Goal: Task Accomplishment & Management: Manage account settings

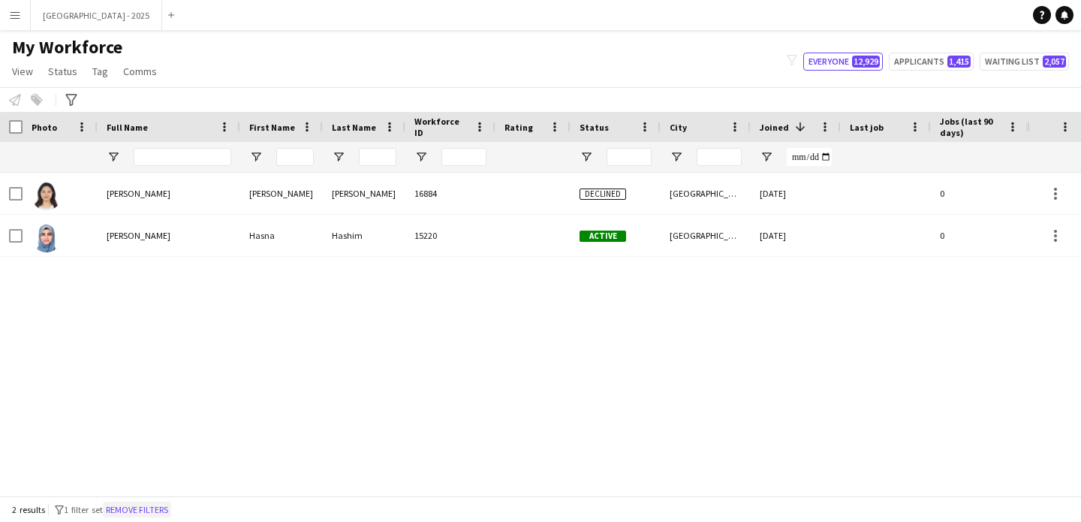
click at [158, 508] on button "Remove filters" at bounding box center [137, 510] width 68 height 17
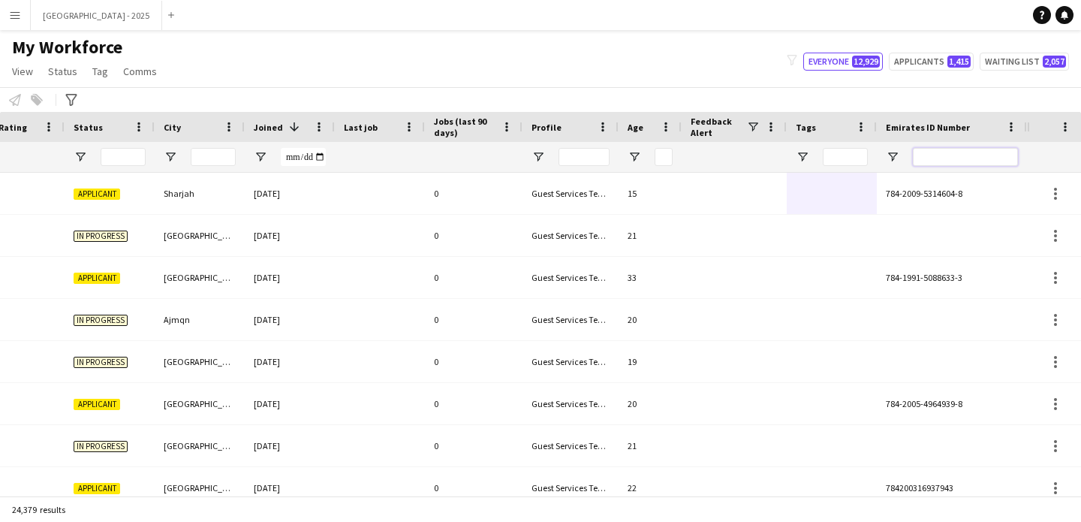
click at [932, 155] on input "Emirates ID Number Filter Input" at bounding box center [965, 157] width 105 height 18
paste input "*******"
type input "*******"
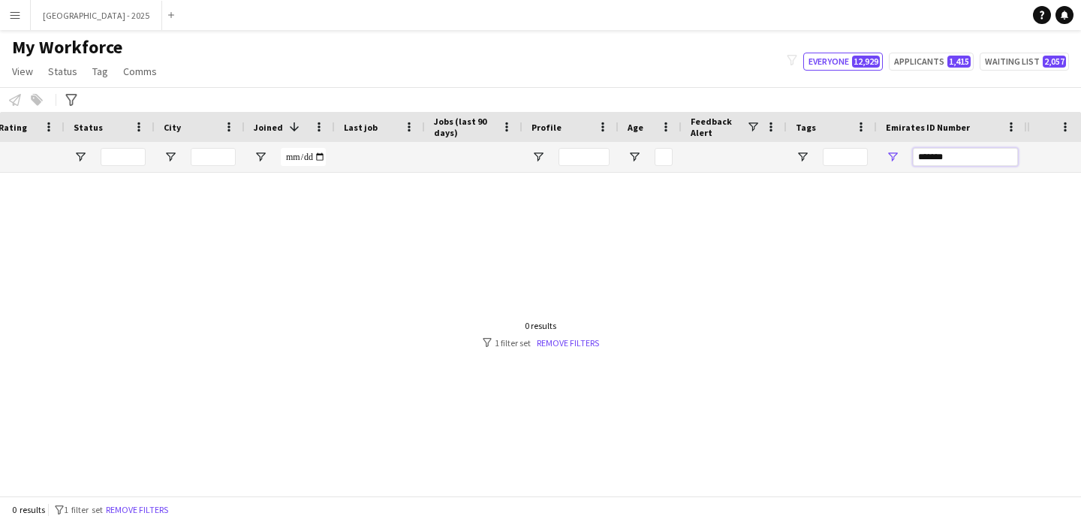
click at [921, 162] on input "*******" at bounding box center [965, 157] width 105 height 18
drag, startPoint x: 920, startPoint y: 162, endPoint x: 909, endPoint y: 164, distance: 10.6
click at [919, 163] on input "*******" at bounding box center [965, 157] width 105 height 18
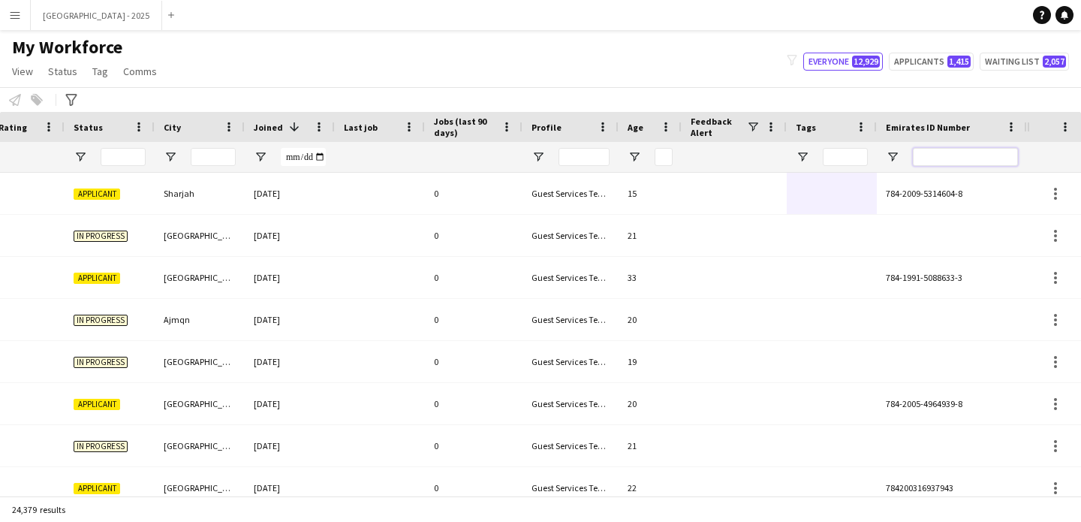
click at [928, 156] on input "Emirates ID Number Filter Input" at bounding box center [965, 157] width 105 height 18
paste input "*******"
type input "*******"
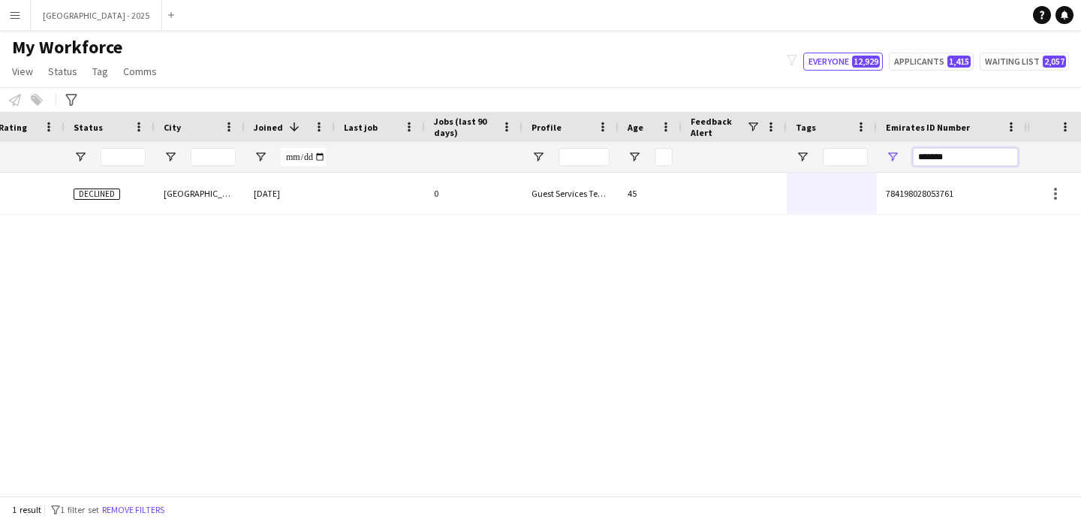
click at [932, 161] on input "*******" at bounding box center [965, 157] width 105 height 18
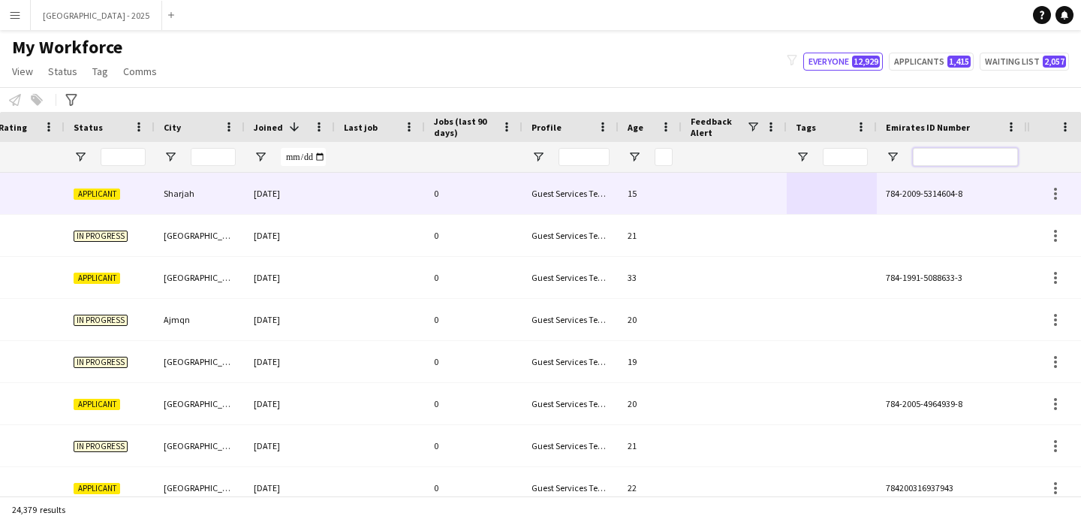
paste input "*******"
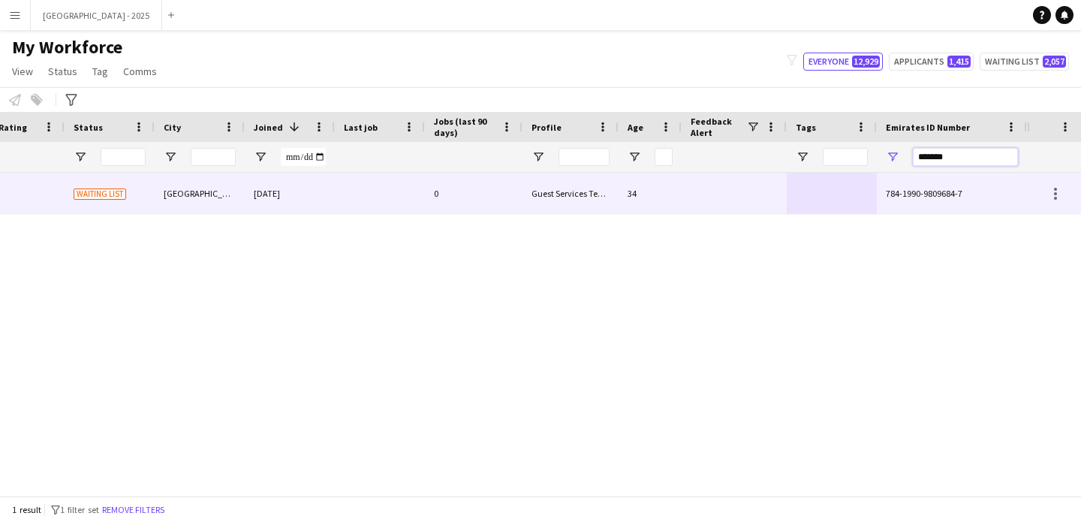
type input "*******"
click at [402, 204] on div at bounding box center [380, 193] width 90 height 41
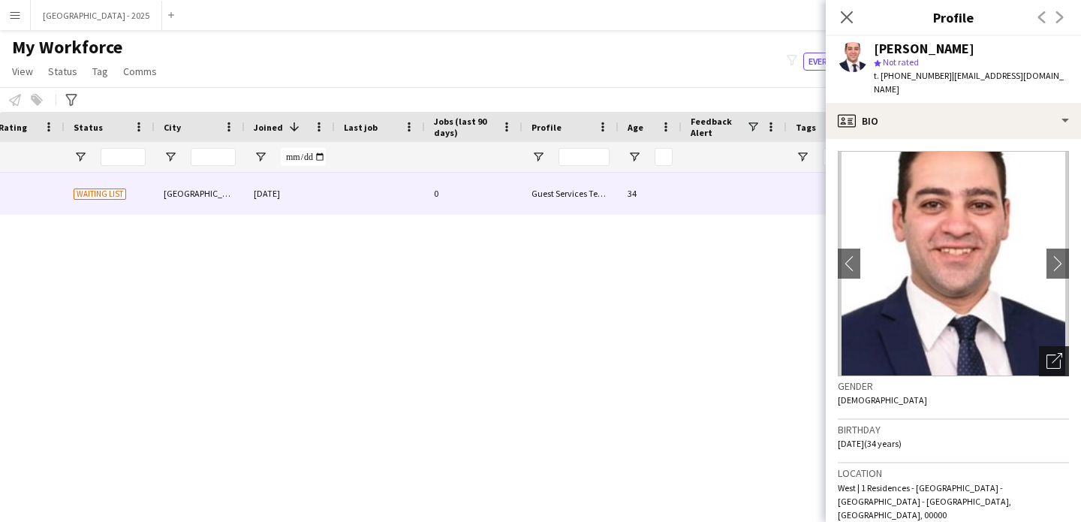
click at [1053, 351] on div "Open photos pop-in" at bounding box center [1054, 361] width 30 height 30
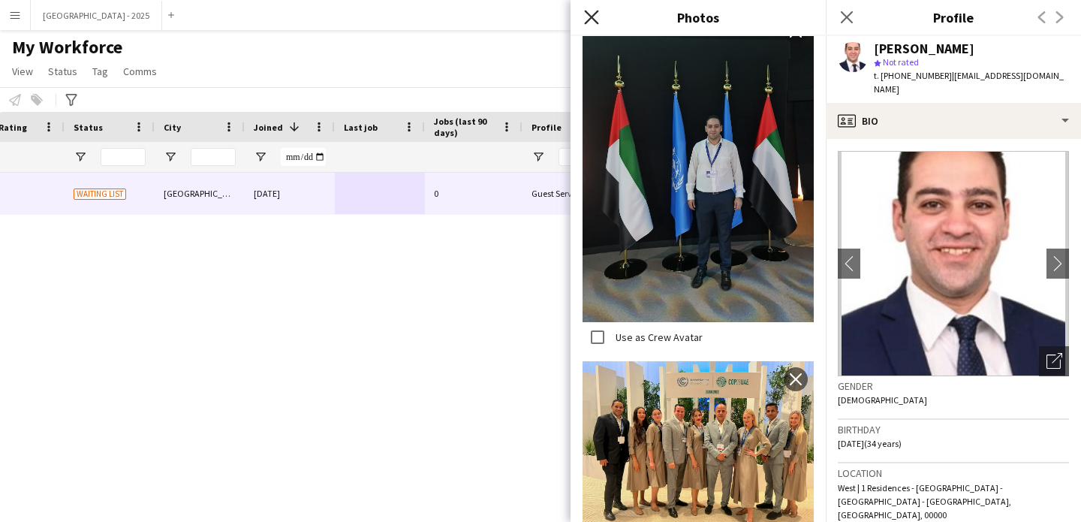
click at [595, 19] on icon "Close pop-in" at bounding box center [591, 17] width 14 height 14
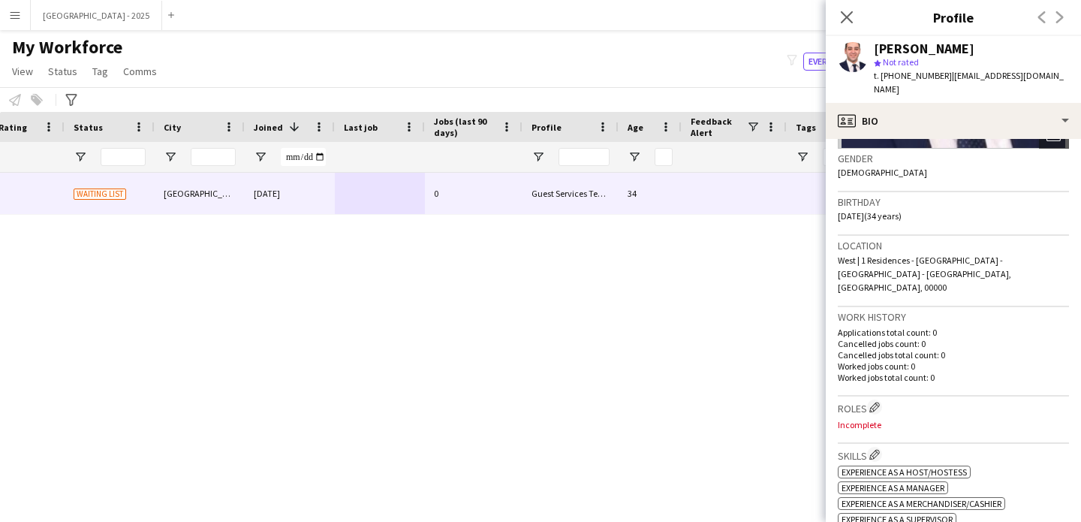
scroll to position [233, 0]
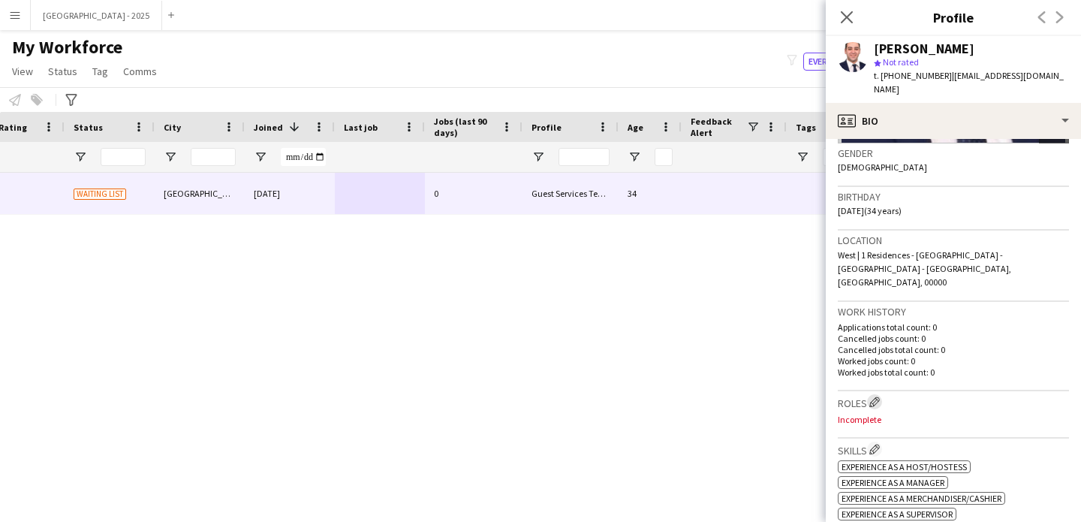
click at [880, 396] on app-icon "Edit crew company roles" at bounding box center [874, 401] width 11 height 11
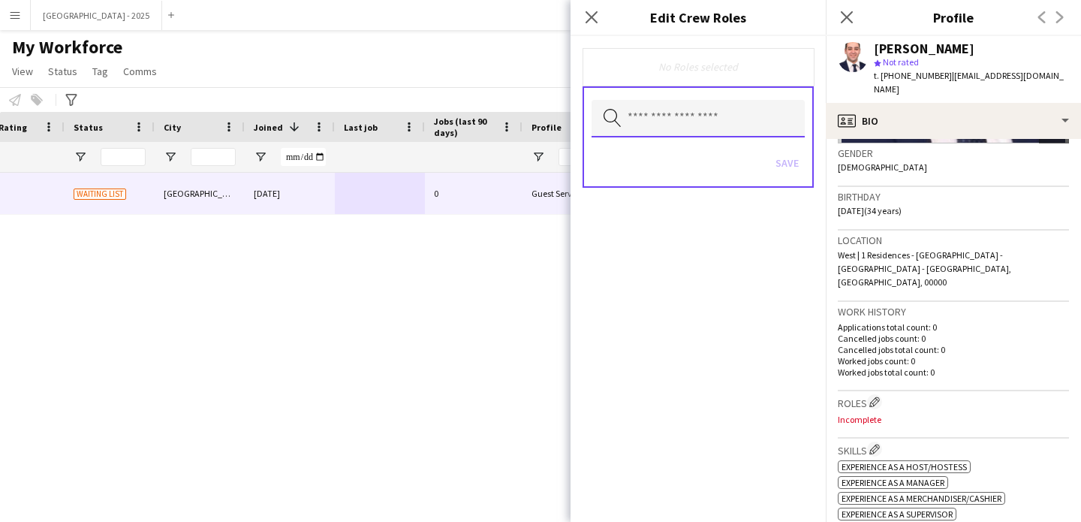
click at [694, 125] on input "text" at bounding box center [698, 119] width 213 height 38
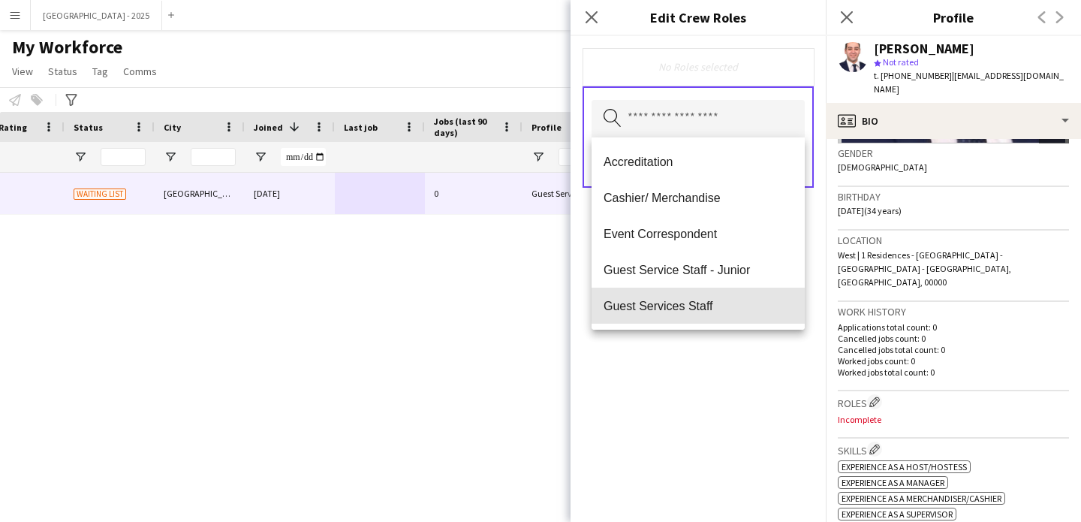
click at [710, 305] on span "Guest Services Staff" at bounding box center [698, 306] width 189 height 14
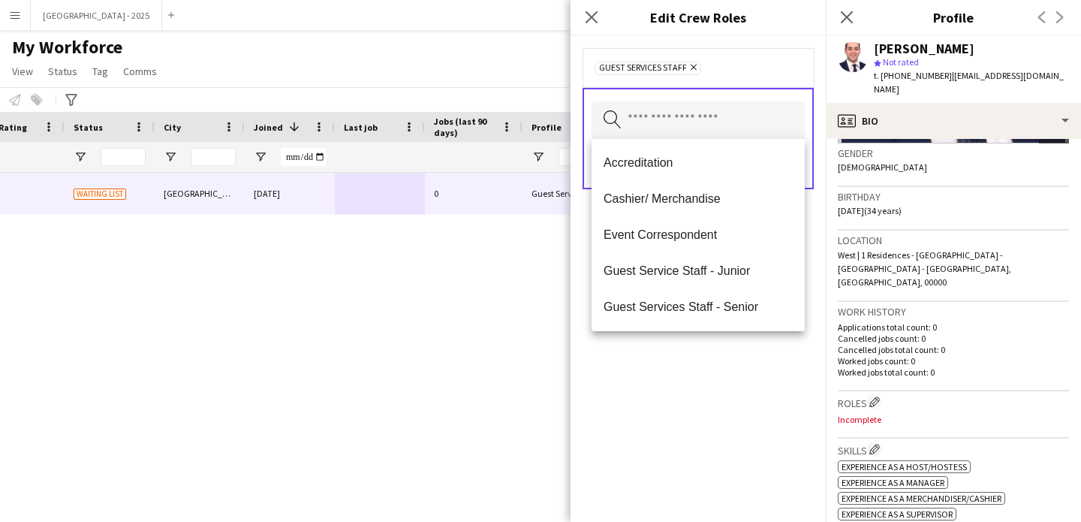
click at [728, 335] on div "Guest Services Staff Remove Search by role type Save" at bounding box center [698, 279] width 255 height 486
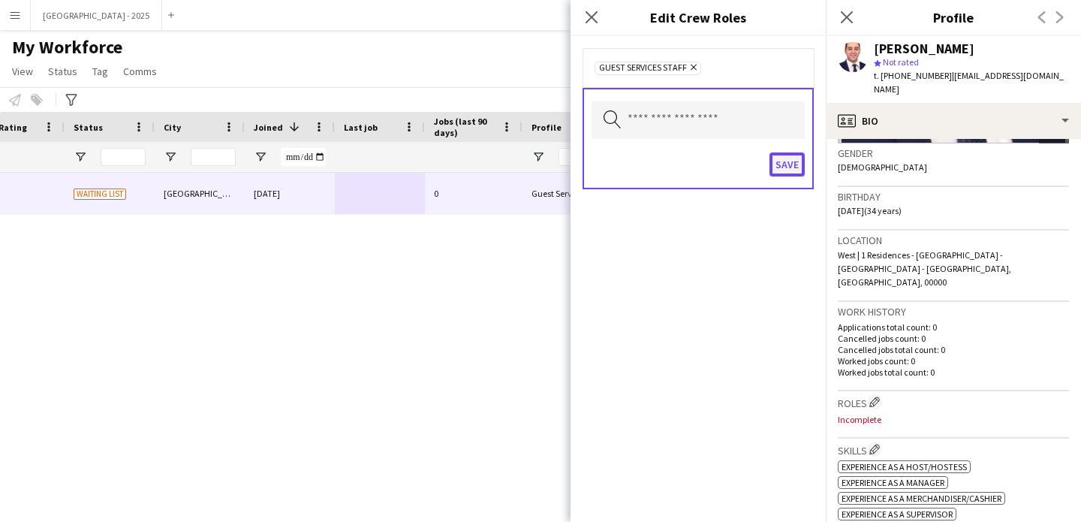
click at [770, 174] on button "Save" at bounding box center [787, 164] width 35 height 24
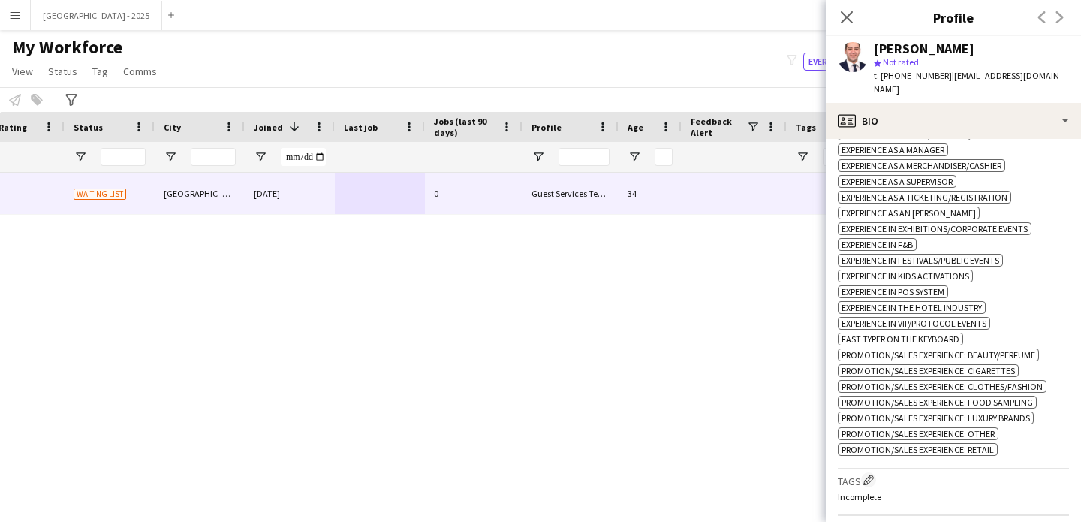
scroll to position [631, 0]
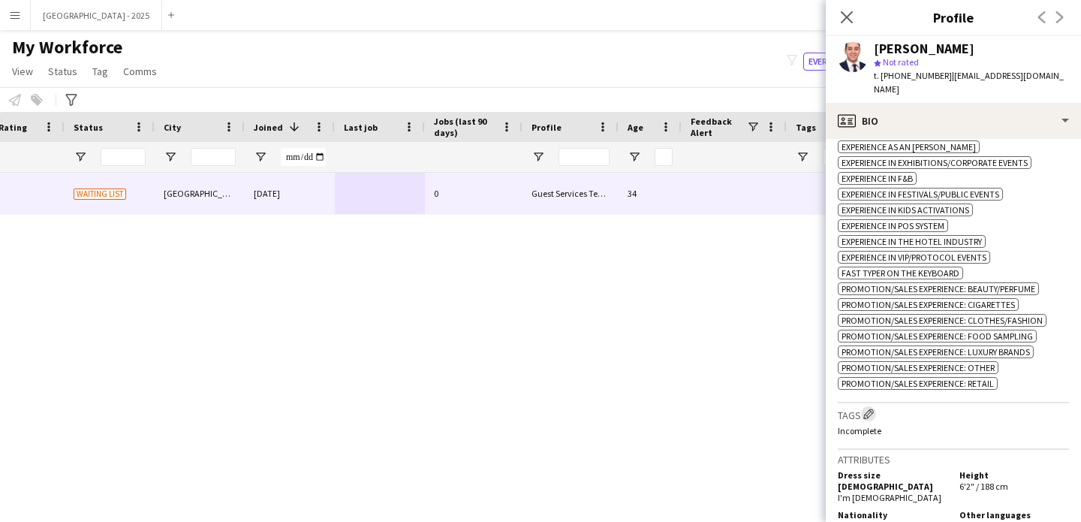
click at [869, 406] on button "Edit crew company tags" at bounding box center [868, 413] width 15 height 15
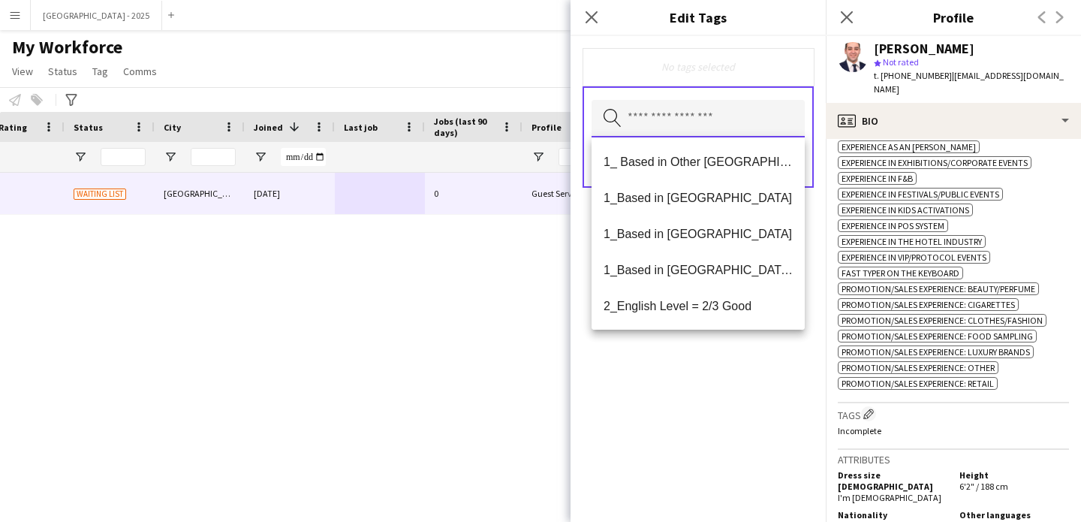
click at [701, 114] on input "text" at bounding box center [698, 119] width 213 height 38
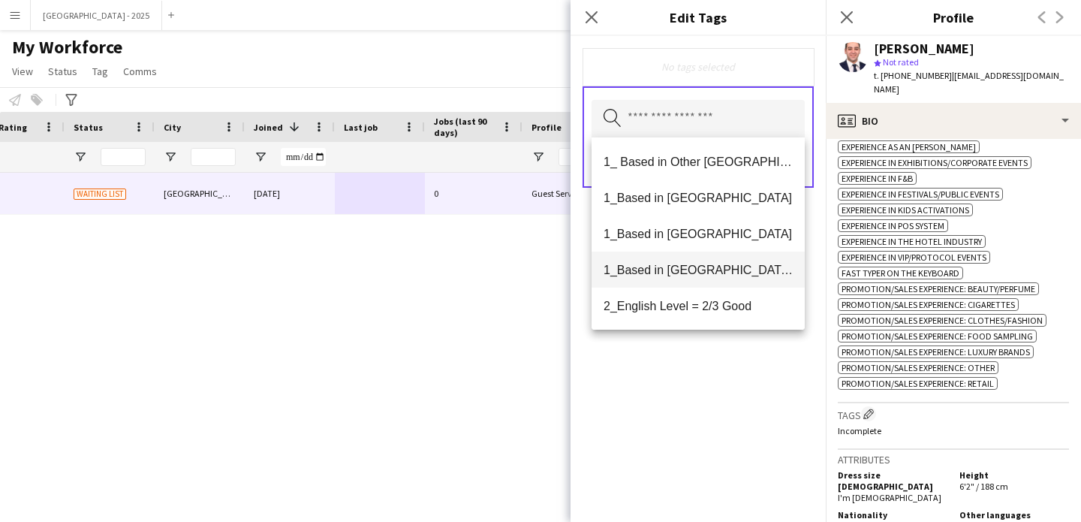
click at [731, 263] on span "1_Based in [GEOGRAPHIC_DATA]/[GEOGRAPHIC_DATA]/Ajman" at bounding box center [698, 270] width 189 height 14
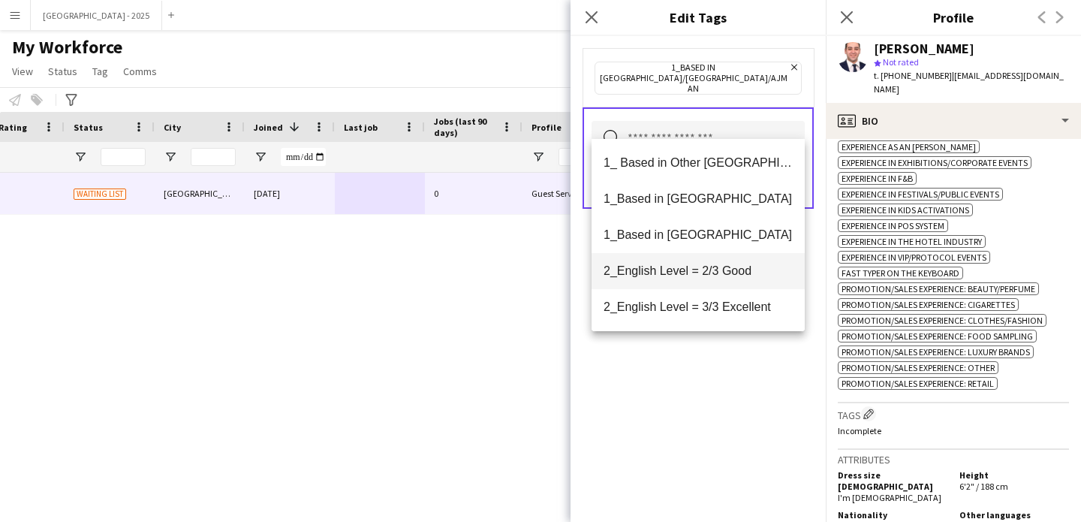
click at [713, 270] on span "2_English Level = 2/3 Good" at bounding box center [698, 271] width 189 height 14
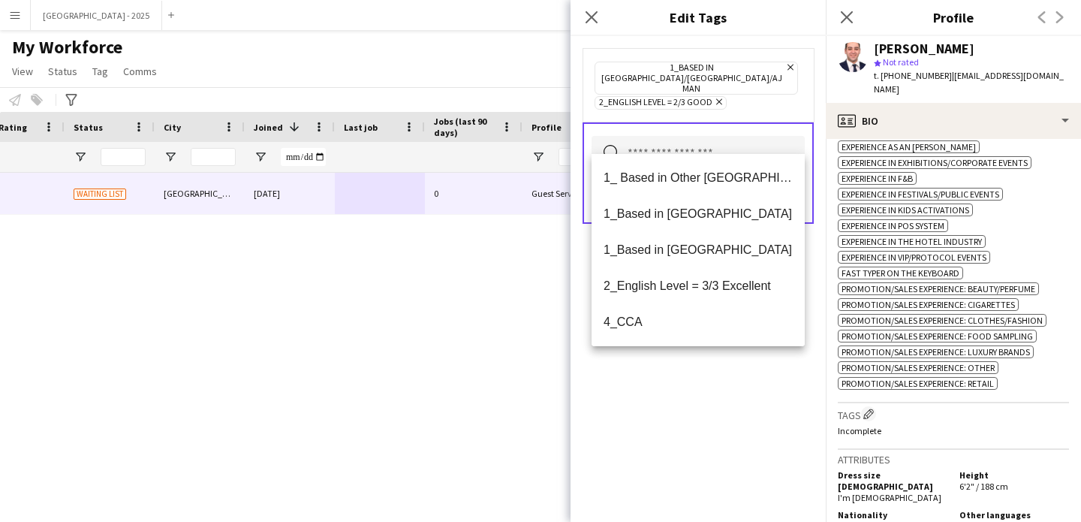
drag, startPoint x: 761, startPoint y: 415, endPoint x: 769, endPoint y: 218, distance: 197.6
click at [761, 415] on div "1_Based in [GEOGRAPHIC_DATA]/[GEOGRAPHIC_DATA]/Ajman Remove 2_English Level = 2…" at bounding box center [698, 279] width 255 height 486
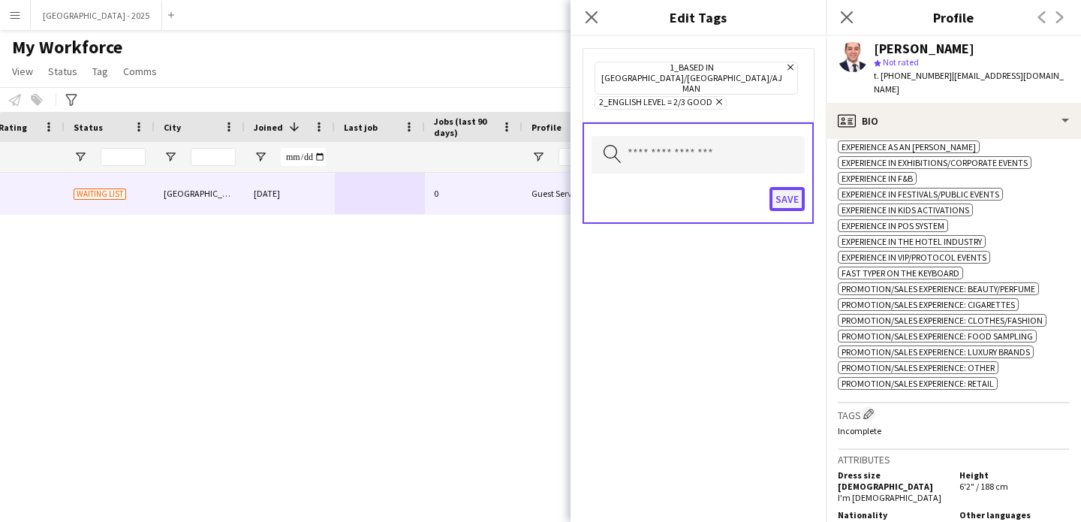
click at [779, 187] on button "Save" at bounding box center [787, 199] width 35 height 24
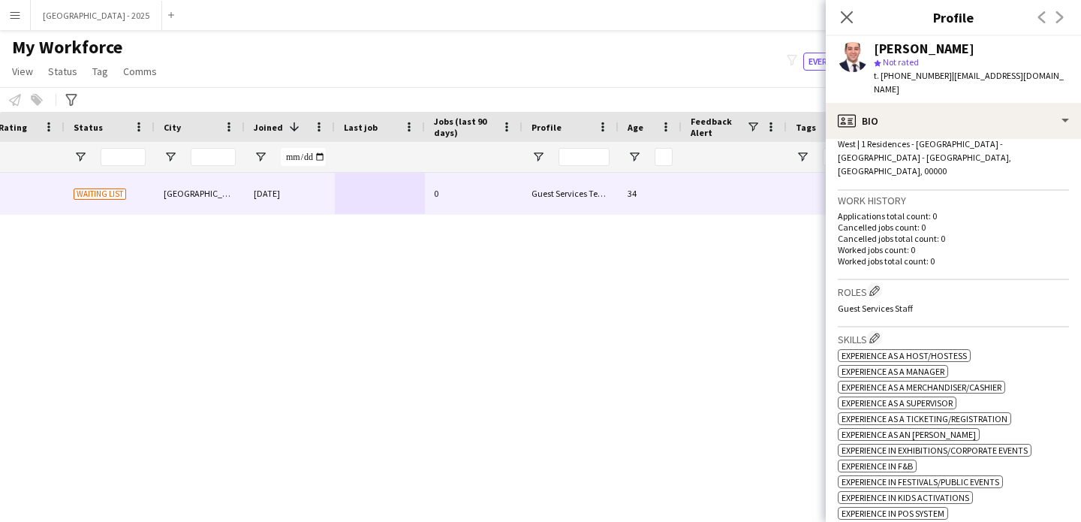
scroll to position [35, 0]
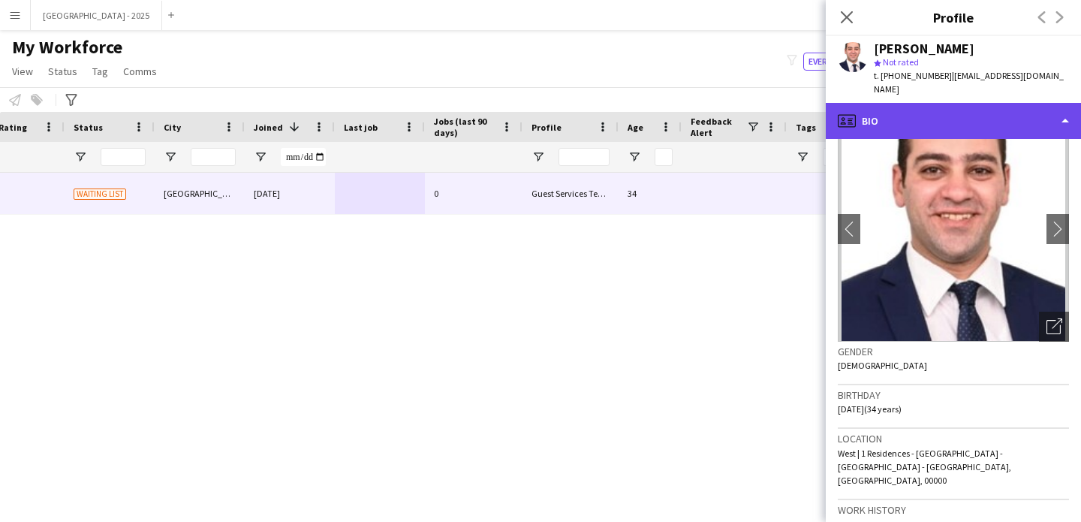
click at [917, 119] on div "profile Bio" at bounding box center [953, 121] width 255 height 36
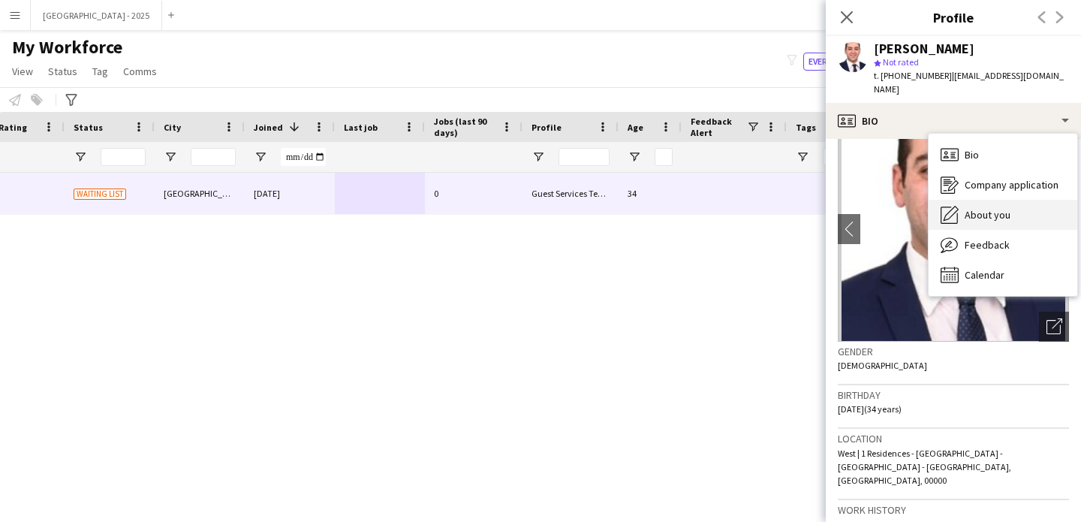
click at [1003, 200] on div "About you About you" at bounding box center [1003, 215] width 149 height 30
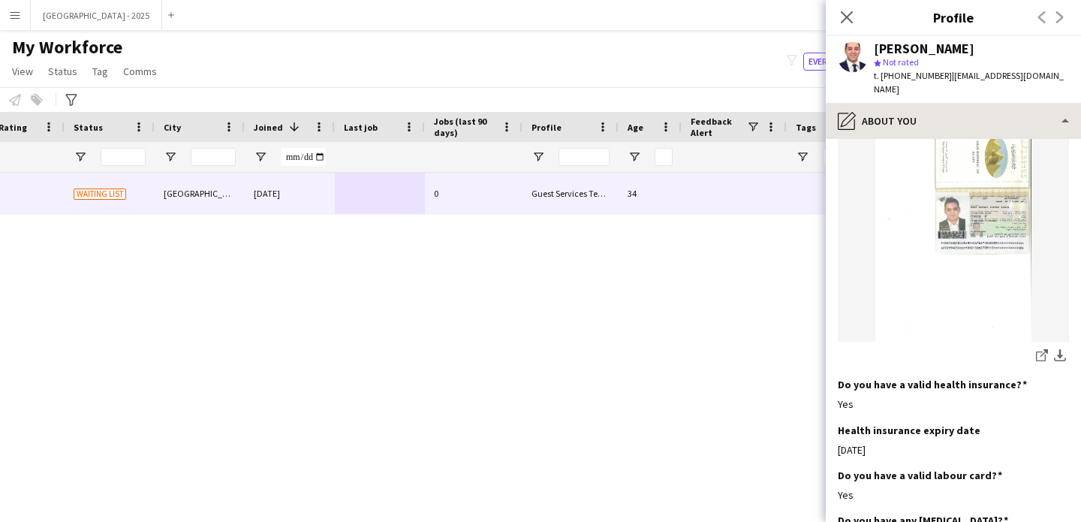
scroll to position [1574, 0]
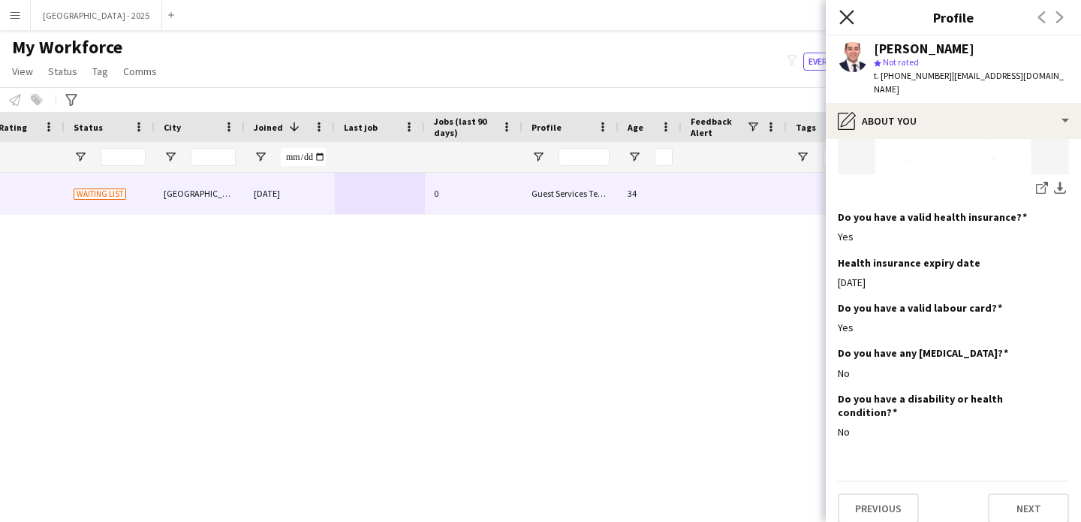
click at [842, 20] on icon "Close pop-in" at bounding box center [846, 17] width 14 height 14
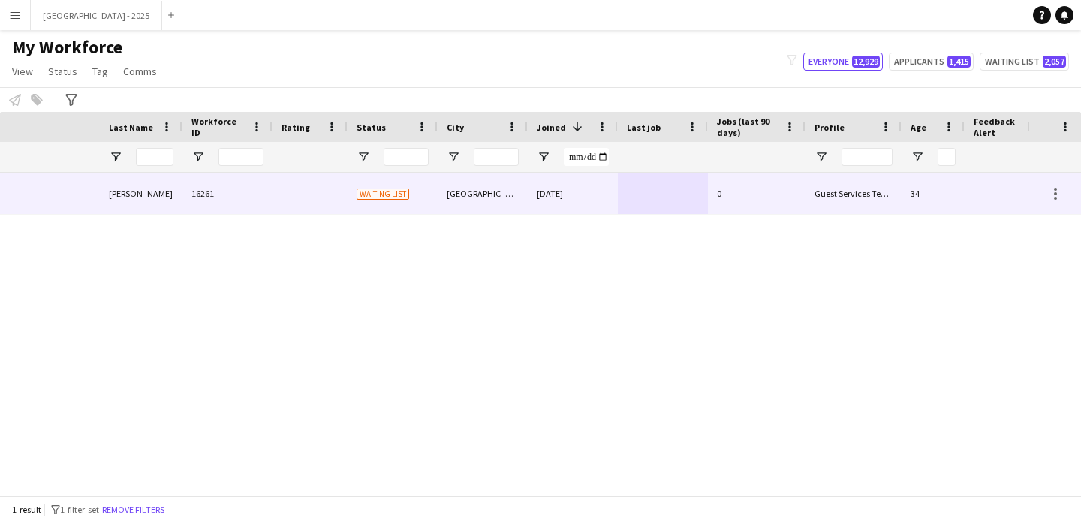
scroll to position [0, 0]
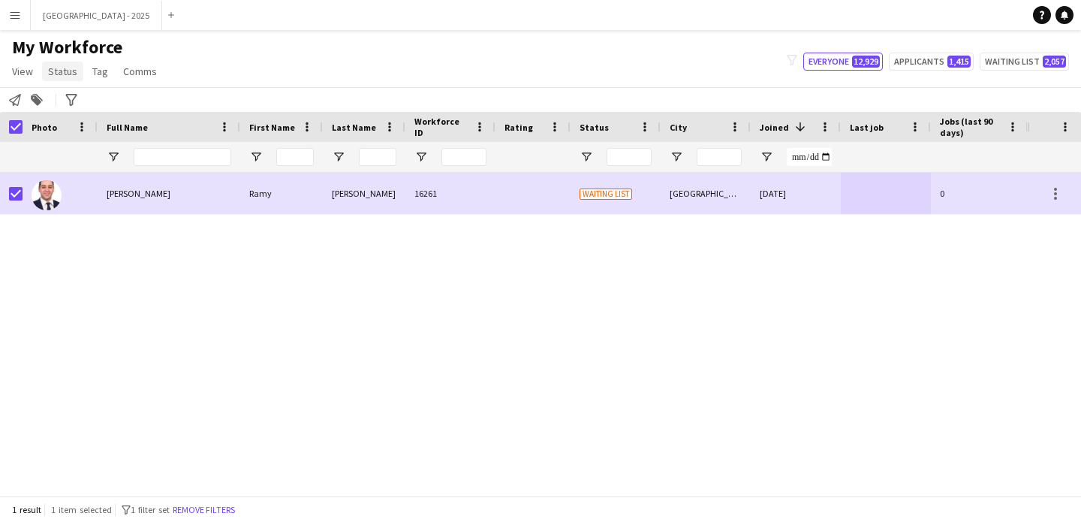
click at [61, 64] on link "Status" at bounding box center [62, 72] width 41 height 20
click at [73, 110] on link "Edit" at bounding box center [95, 104] width 105 height 32
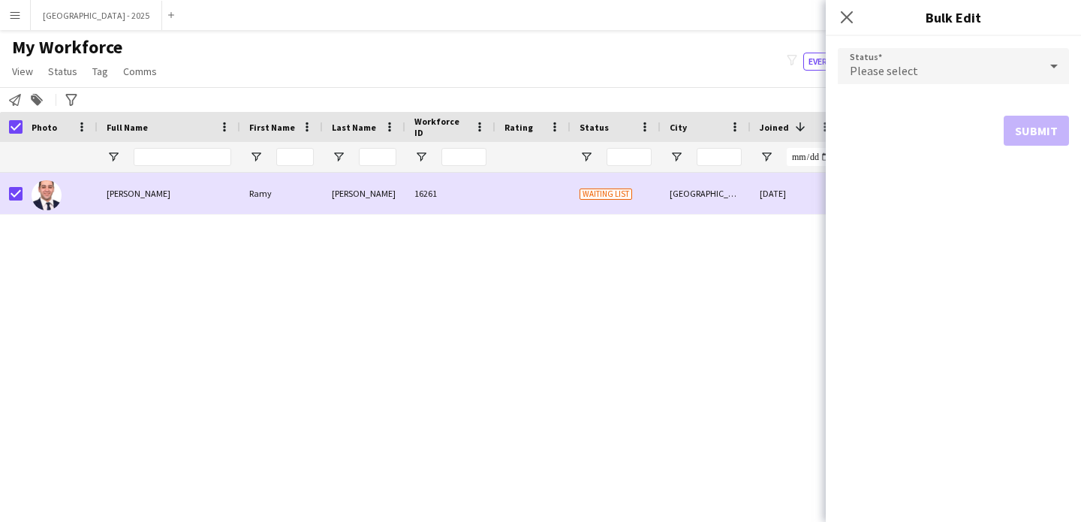
click at [949, 61] on div "Please select" at bounding box center [938, 66] width 201 height 36
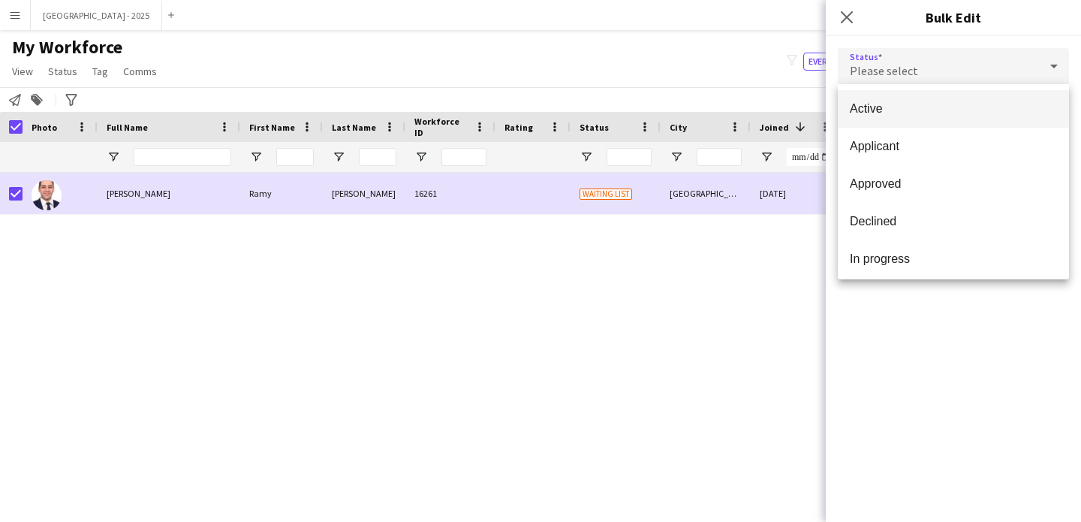
click at [857, 113] on span "Active" at bounding box center [953, 108] width 207 height 14
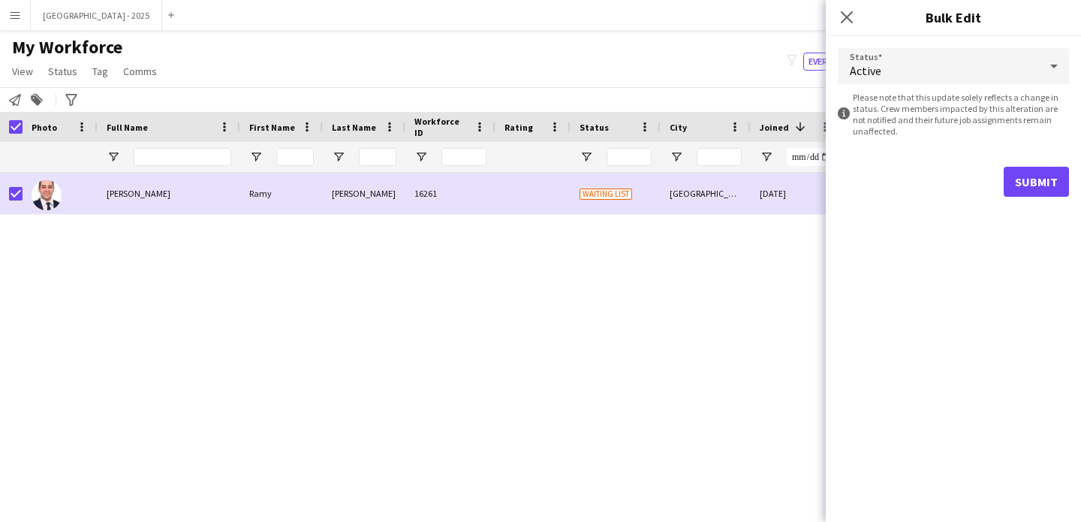
click at [994, 162] on form "Status Active information-circle Please note that this update solely reflects a…" at bounding box center [953, 122] width 231 height 173
click at [1039, 179] on button "Submit" at bounding box center [1036, 182] width 65 height 30
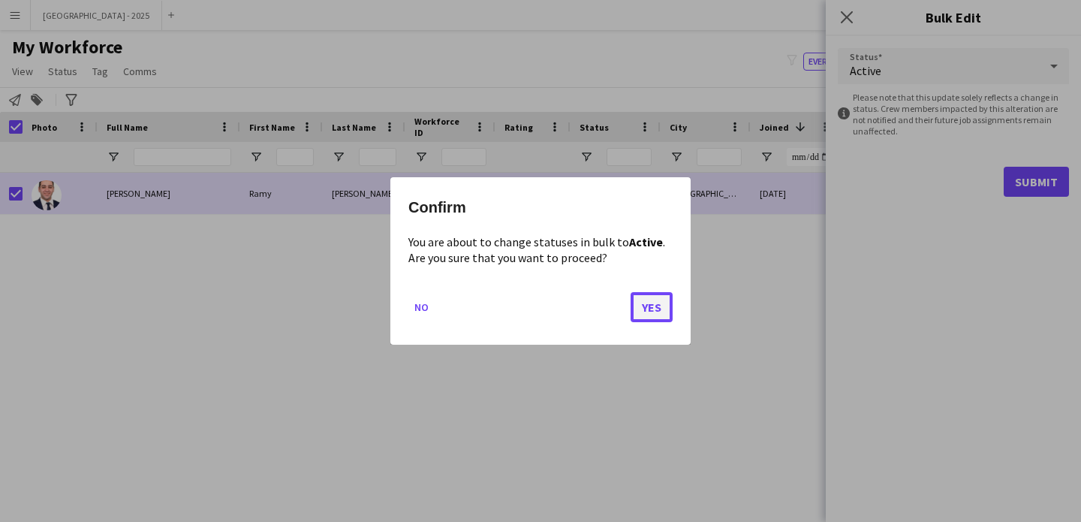
click at [658, 312] on button "Yes" at bounding box center [652, 307] width 42 height 30
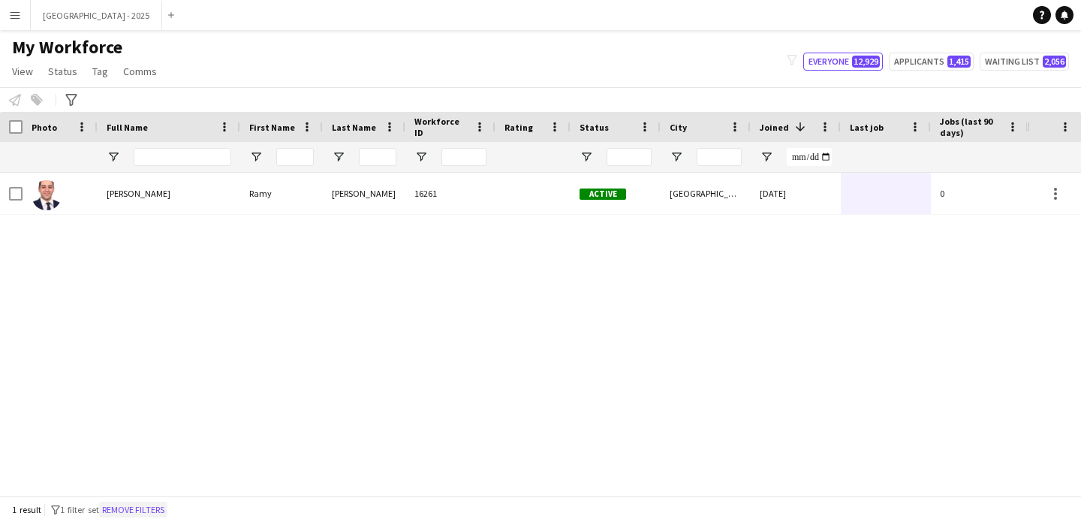
click at [164, 505] on button "Remove filters" at bounding box center [133, 510] width 68 height 17
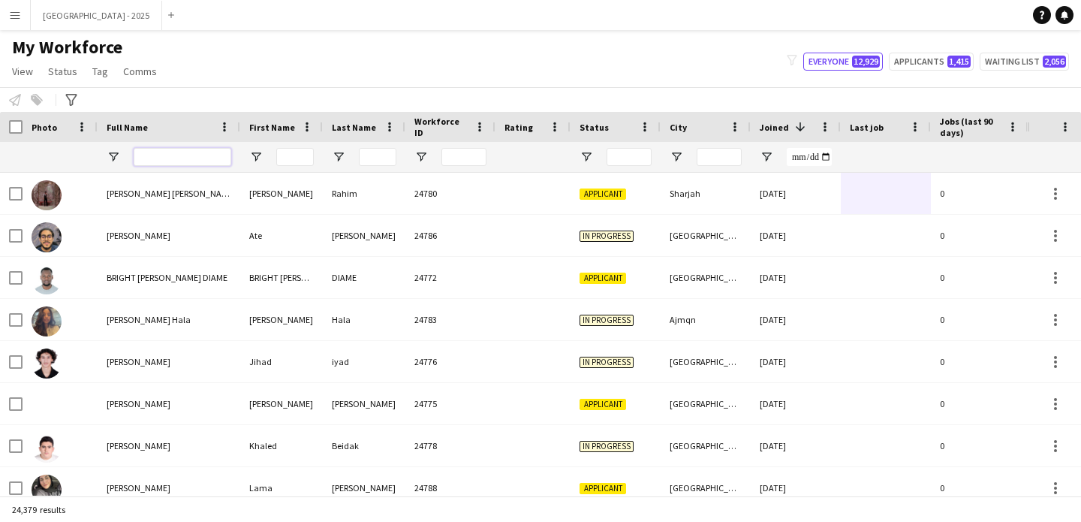
click at [150, 156] on input "Full Name Filter Input" at bounding box center [183, 157] width 98 height 18
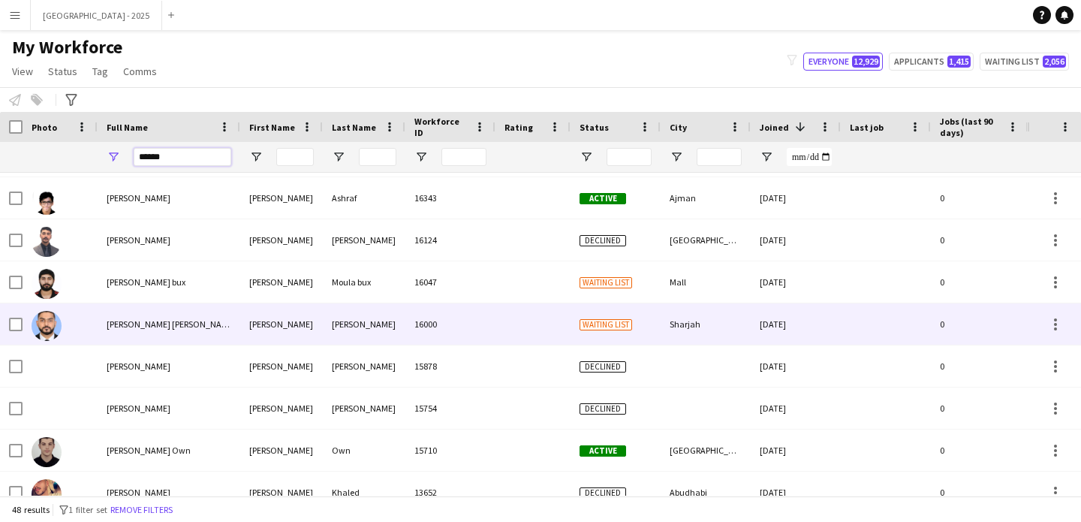
scroll to position [206, 0]
type input "*****"
click at [288, 323] on div "[PERSON_NAME]" at bounding box center [281, 323] width 83 height 41
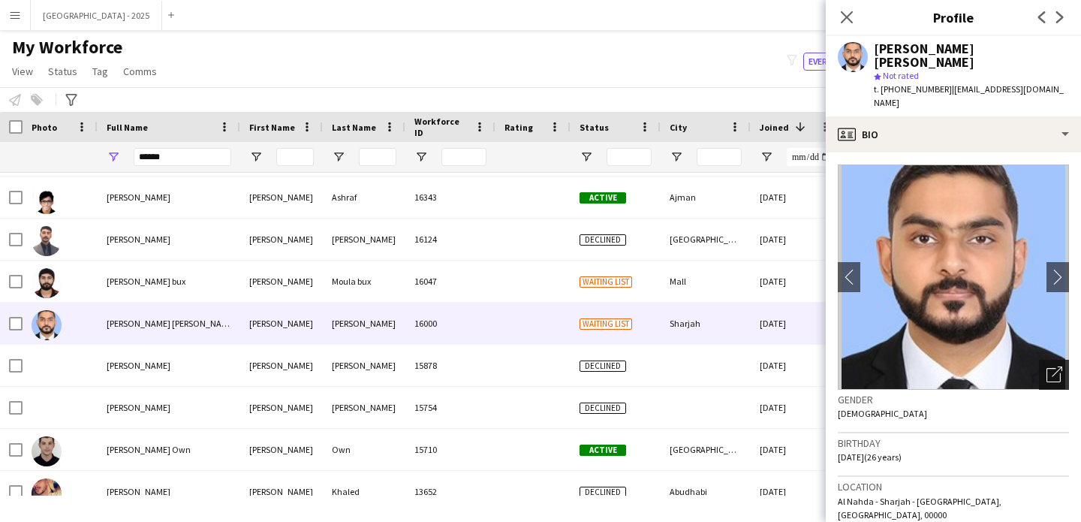
click at [1047, 366] on icon "Open photos pop-in" at bounding box center [1055, 374] width 16 height 16
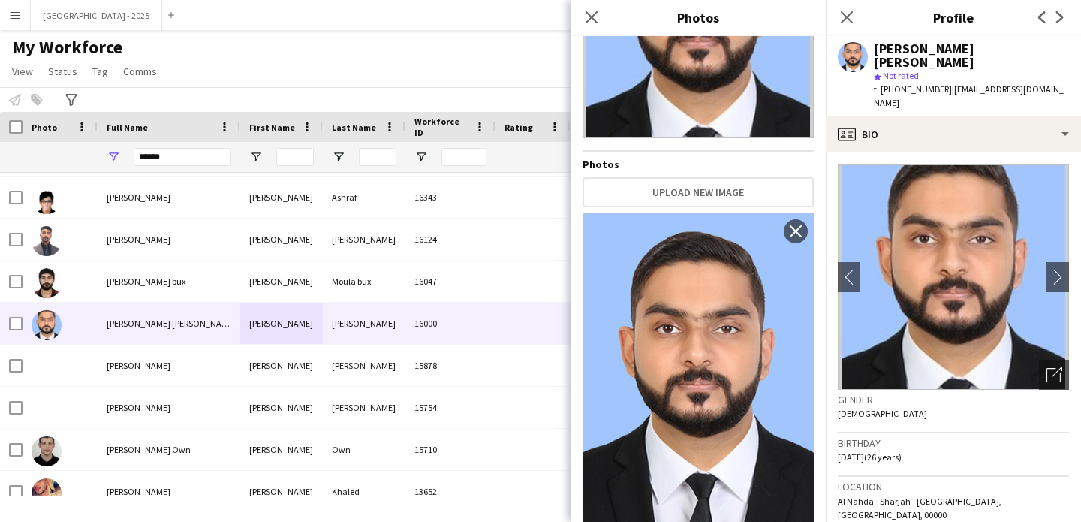
scroll to position [161, 0]
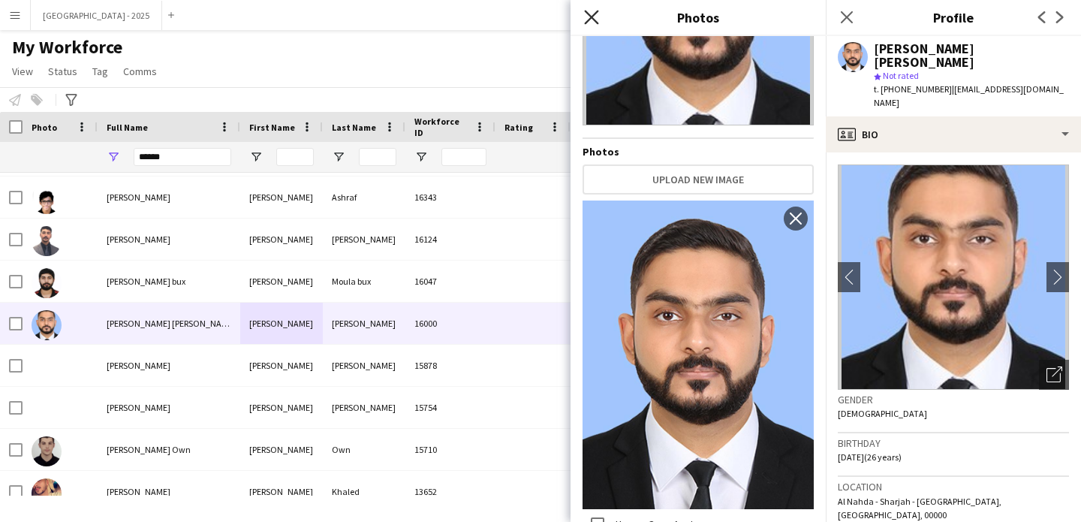
click at [592, 20] on icon "Close pop-in" at bounding box center [591, 17] width 14 height 14
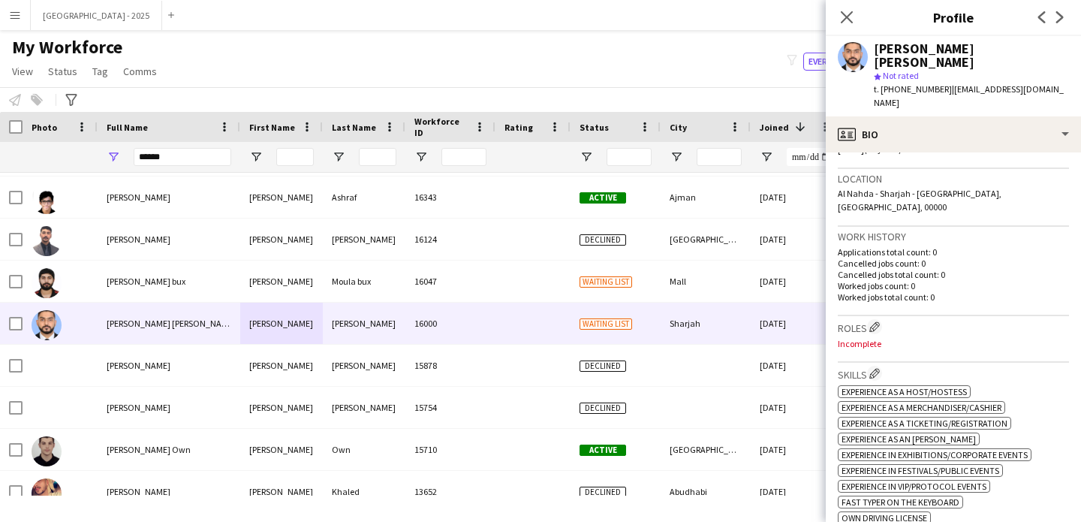
scroll to position [327, 0]
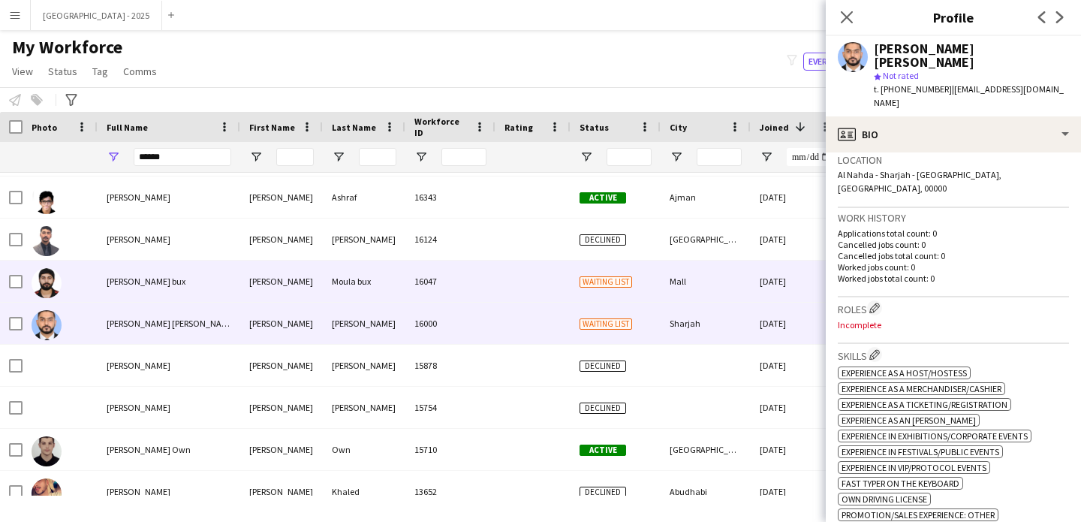
click at [651, 288] on div "Waiting list" at bounding box center [616, 281] width 90 height 41
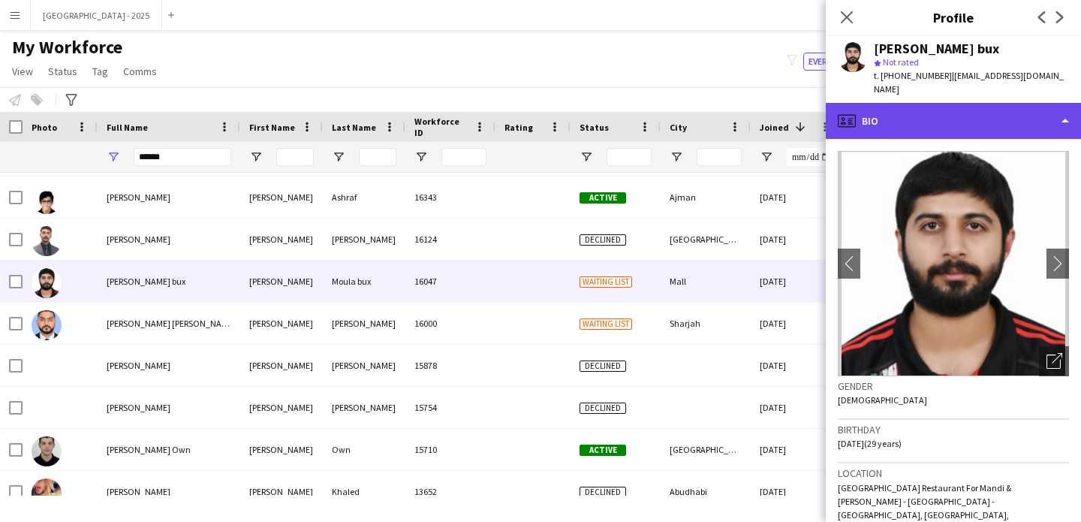
click at [952, 115] on div "profile Bio" at bounding box center [953, 121] width 255 height 36
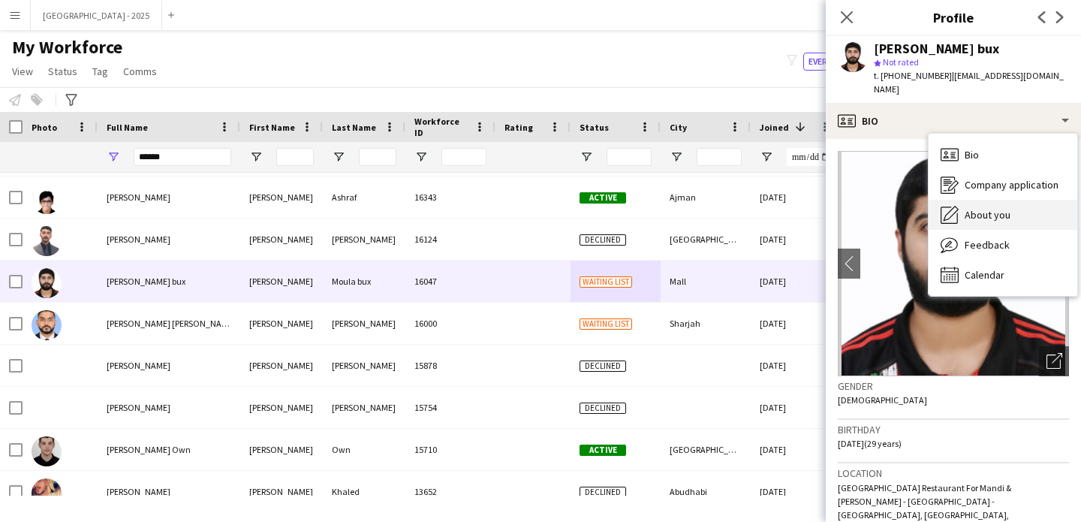
click at [999, 200] on div "About you About you" at bounding box center [1003, 215] width 149 height 30
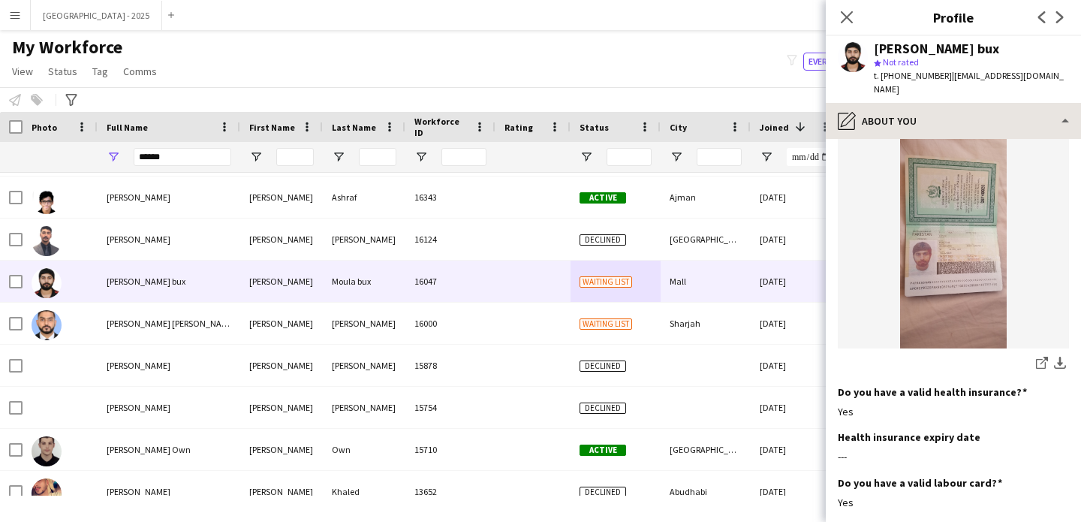
scroll to position [1450, 0]
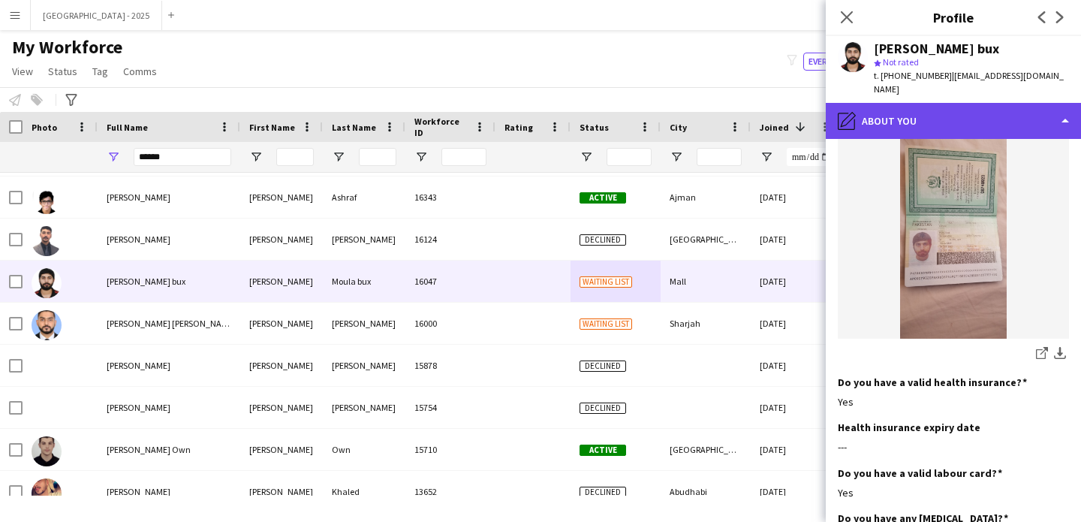
click at [918, 103] on div "pencil4 About you" at bounding box center [953, 121] width 255 height 36
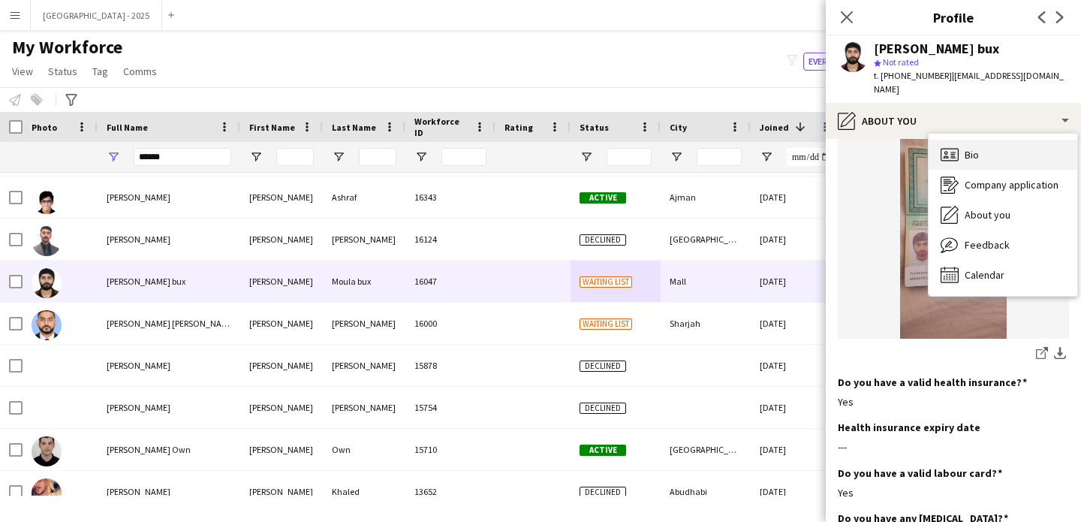
click at [968, 140] on div "Bio Bio" at bounding box center [1003, 155] width 149 height 30
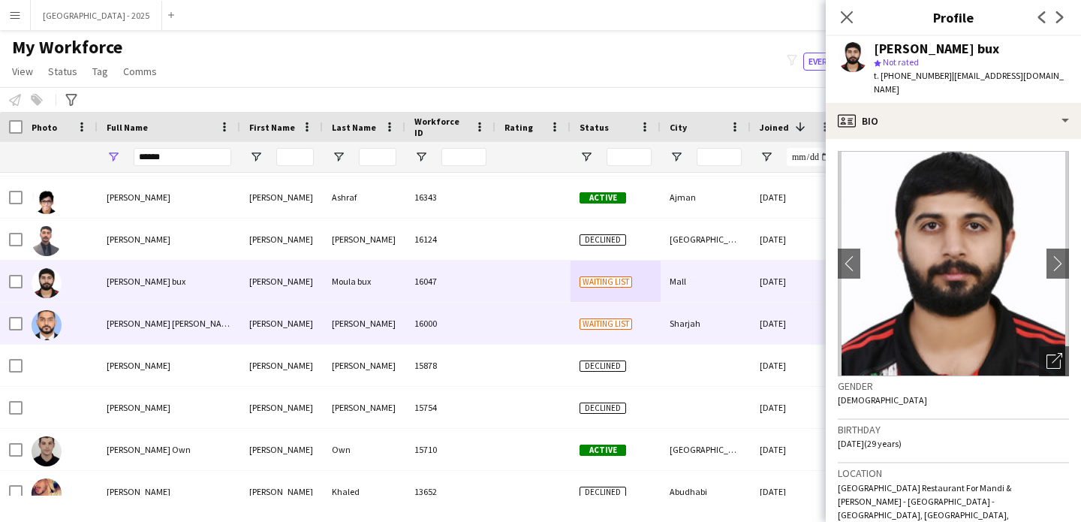
click at [729, 313] on div "Sharjah" at bounding box center [706, 323] width 90 height 41
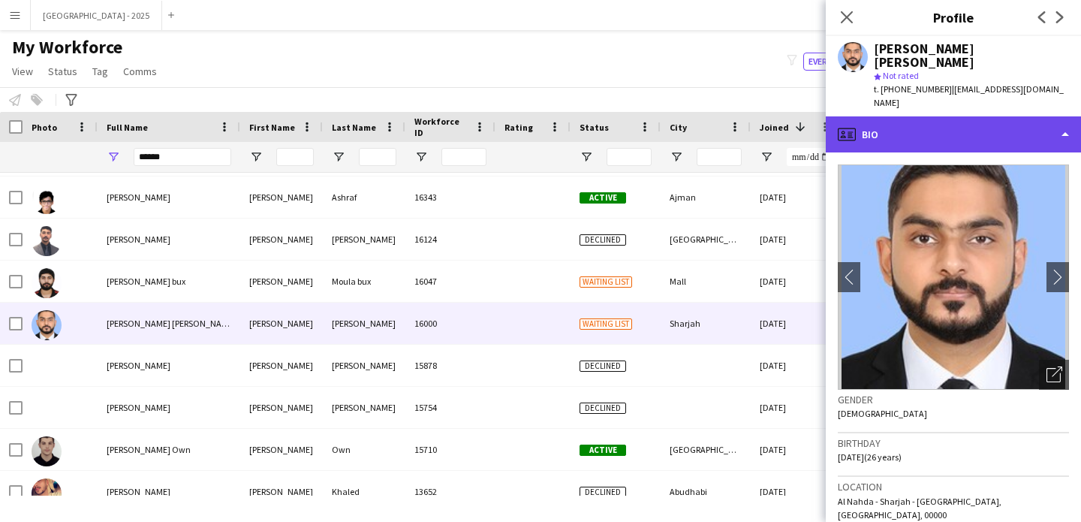
click at [971, 116] on div "profile Bio" at bounding box center [953, 134] width 255 height 36
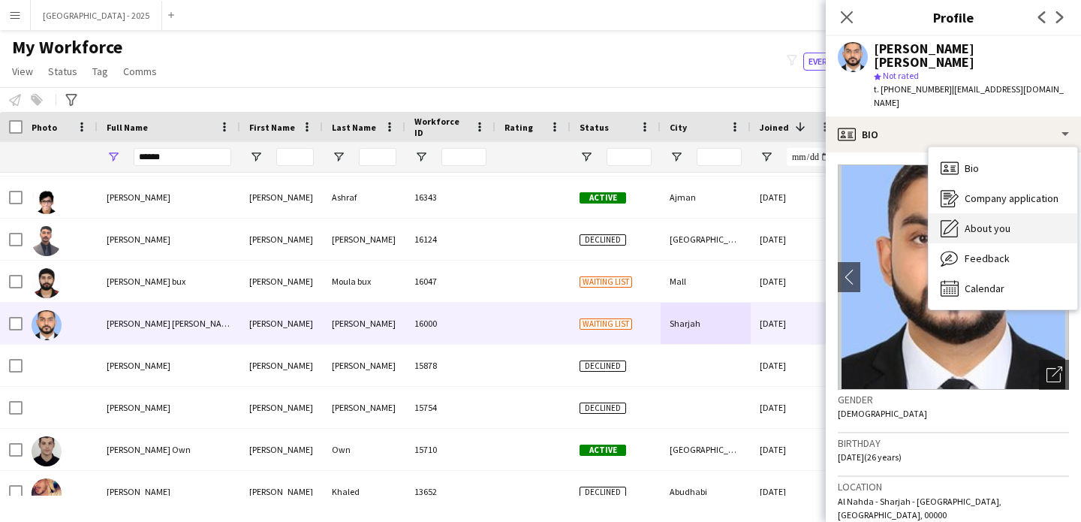
click at [996, 213] on div "About you About you" at bounding box center [1003, 228] width 149 height 30
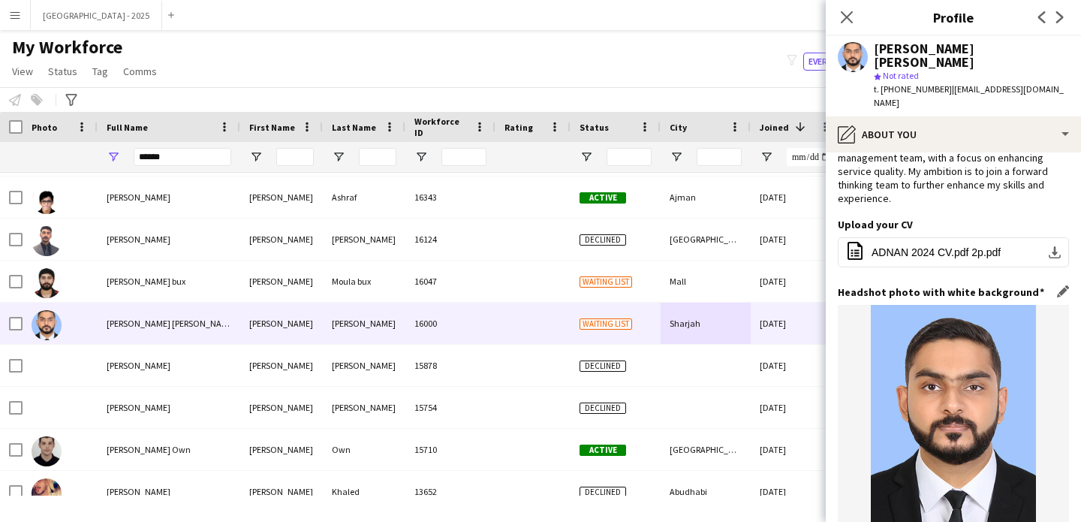
scroll to position [105, 0]
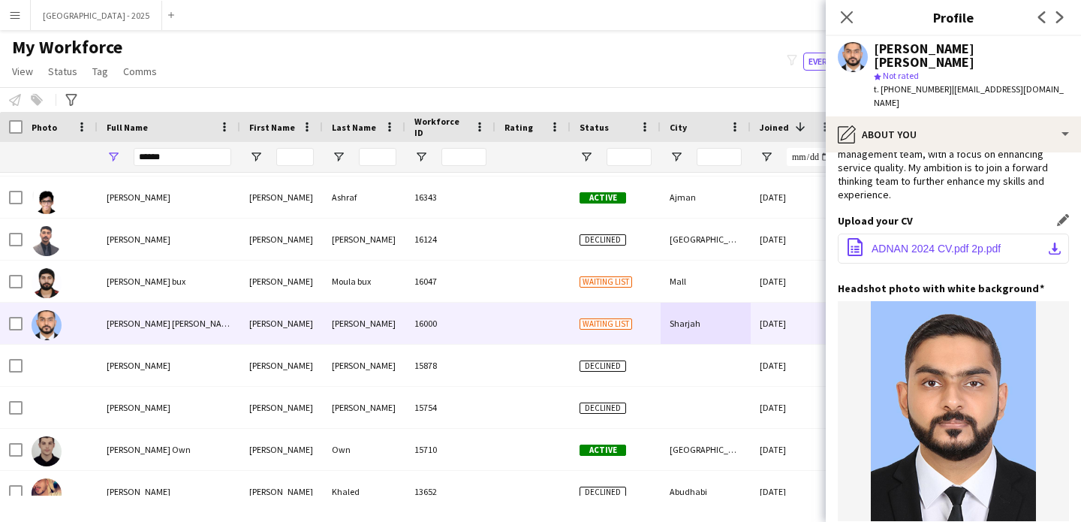
click at [941, 243] on span "ADNAN 2024 CV.pdf 2p.pdf" at bounding box center [936, 249] width 129 height 12
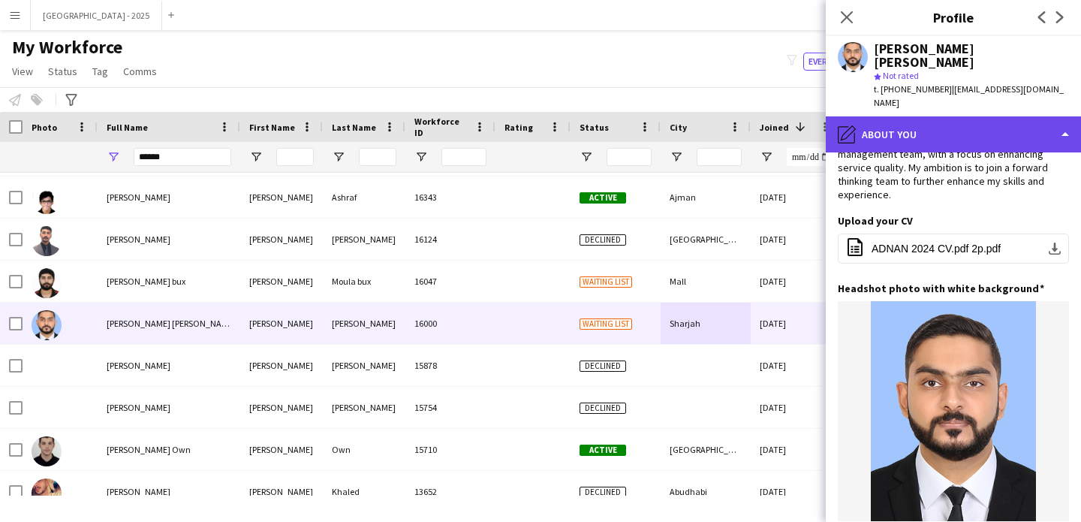
click at [903, 116] on div "pencil4 About you" at bounding box center [953, 134] width 255 height 36
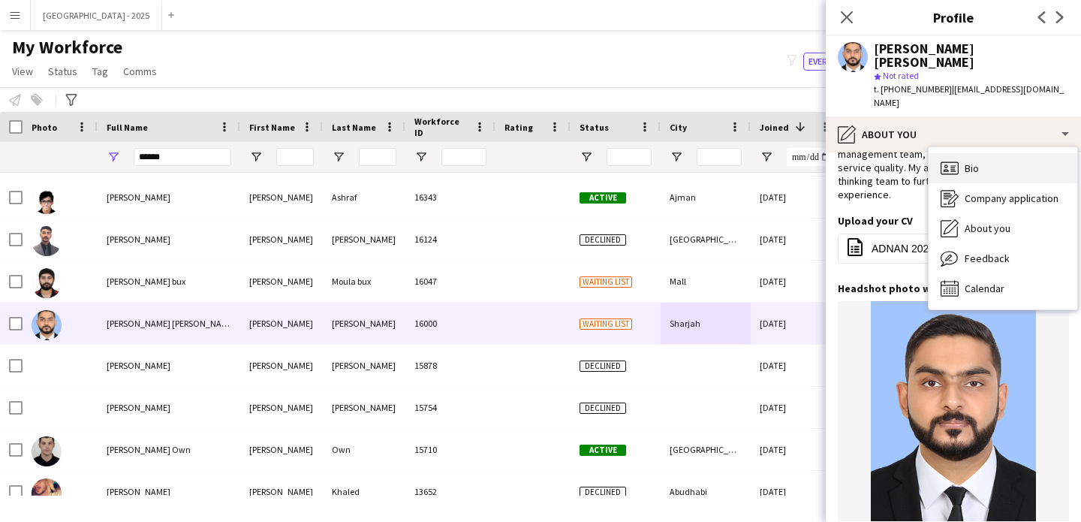
click at [999, 153] on div "Bio Bio" at bounding box center [1003, 168] width 149 height 30
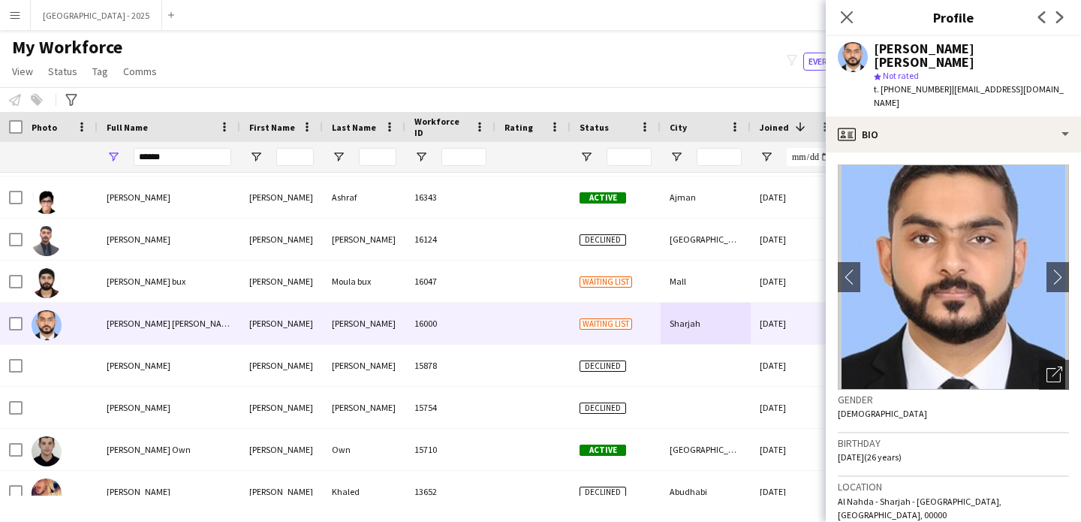
scroll to position [319, 0]
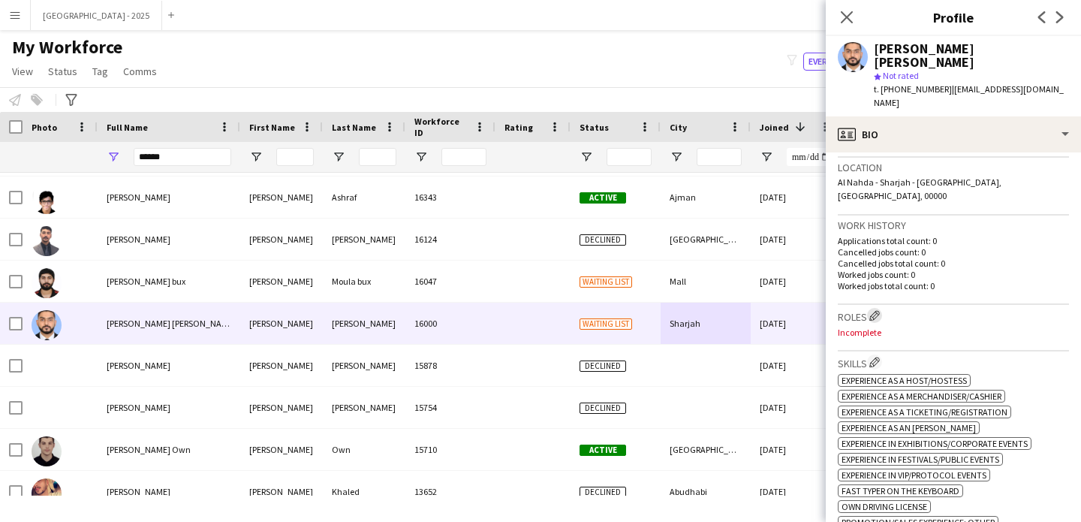
click at [880, 310] on app-icon "Edit crew company roles" at bounding box center [874, 315] width 11 height 11
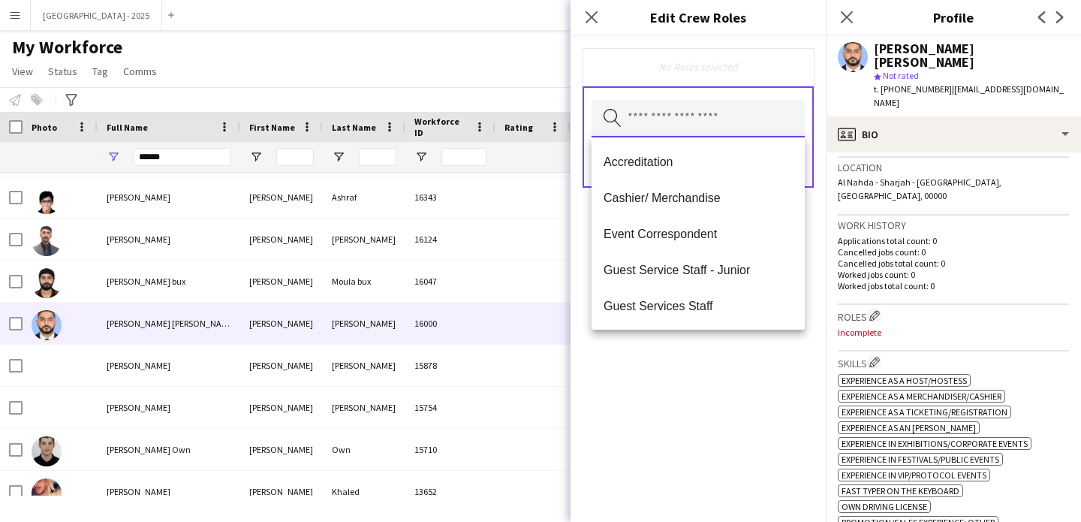
click at [661, 103] on input "text" at bounding box center [698, 119] width 213 height 38
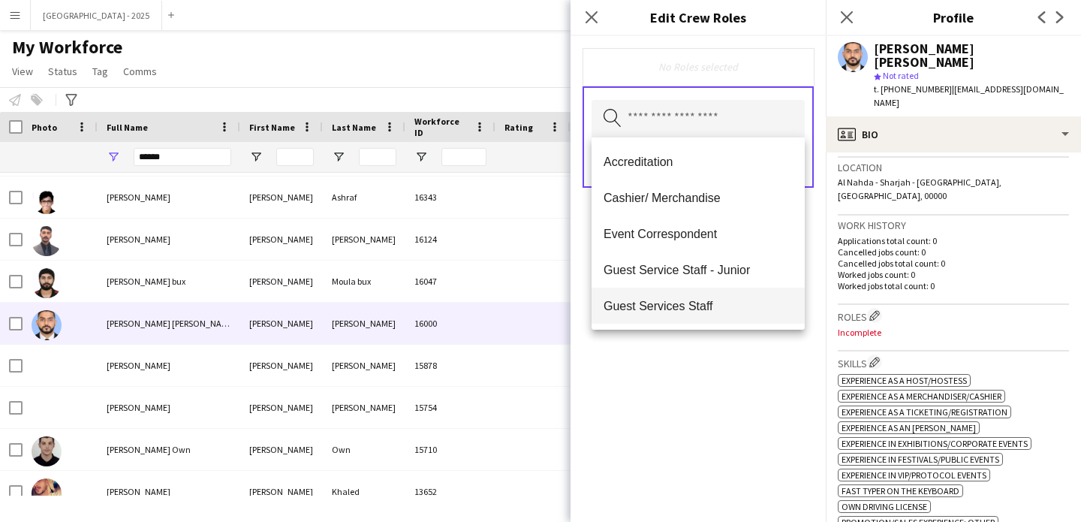
click at [725, 301] on span "Guest Services Staff" at bounding box center [698, 306] width 189 height 14
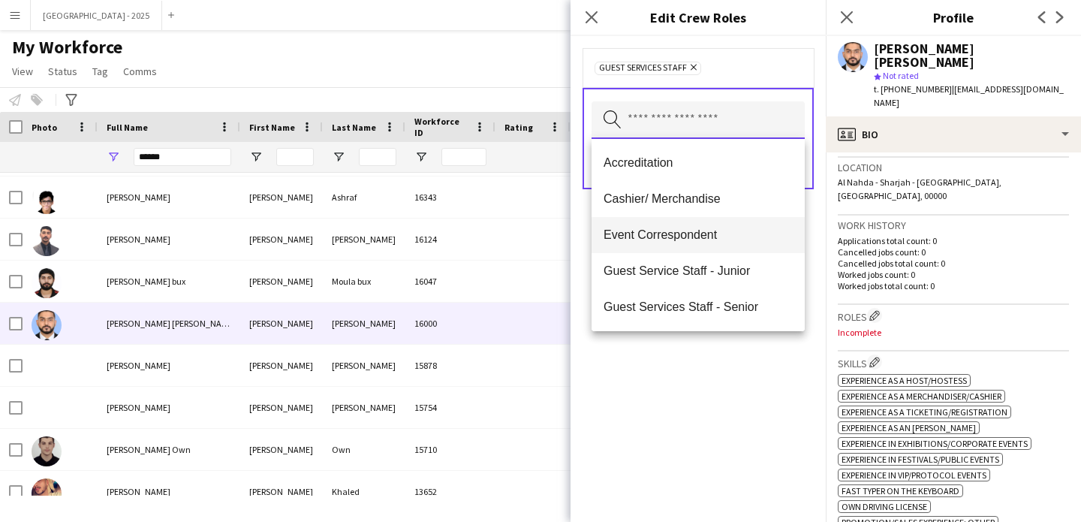
scroll to position [318, 0]
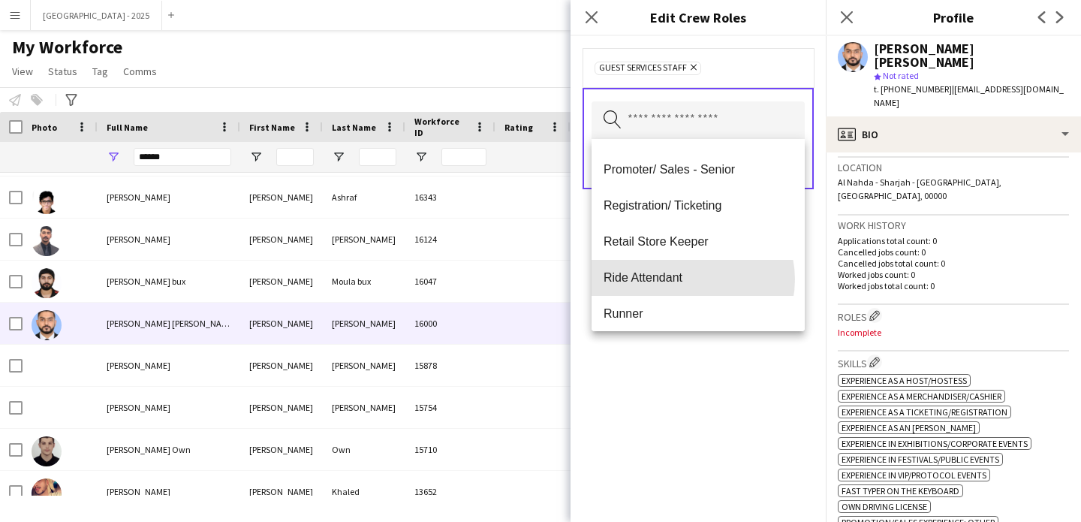
drag, startPoint x: 690, startPoint y: 279, endPoint x: 710, endPoint y: 341, distance: 64.8
click at [690, 279] on span "Ride Attendant" at bounding box center [698, 277] width 189 height 14
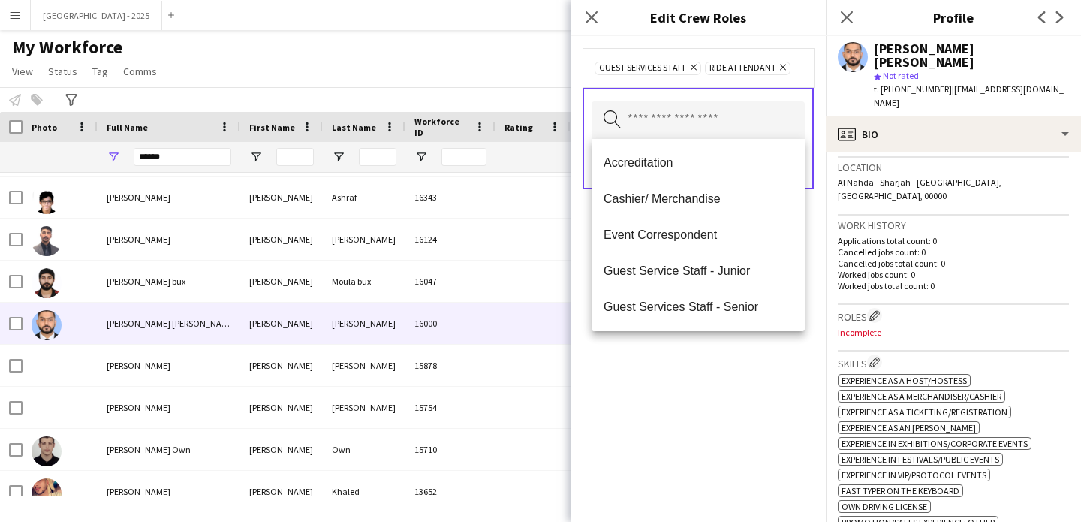
drag, startPoint x: 731, startPoint y: 392, endPoint x: 742, endPoint y: 336, distance: 56.5
click at [732, 389] on div "Guest Services Staff Remove Ride Attendant Remove Search by role type Save" at bounding box center [698, 279] width 255 height 486
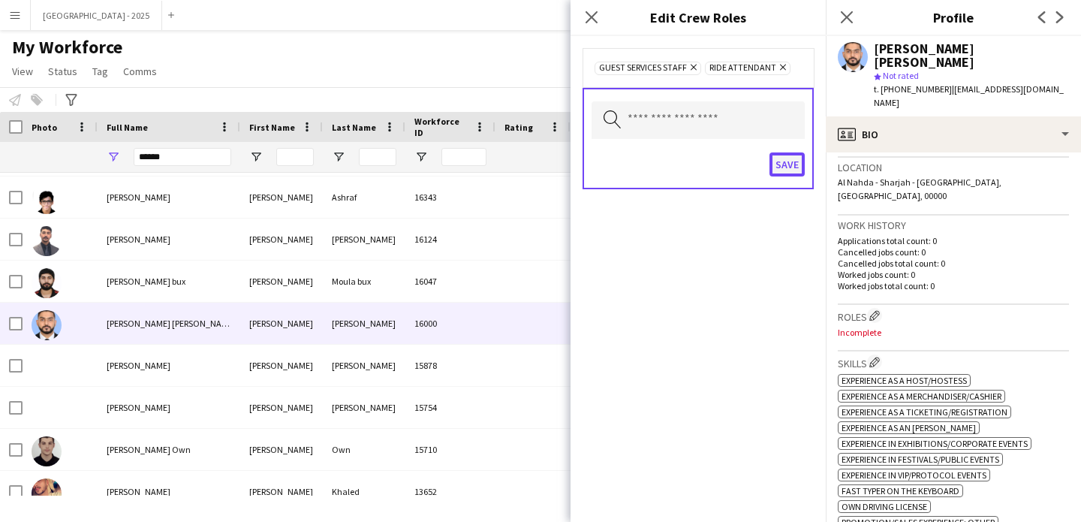
click at [787, 160] on button "Save" at bounding box center [787, 164] width 35 height 24
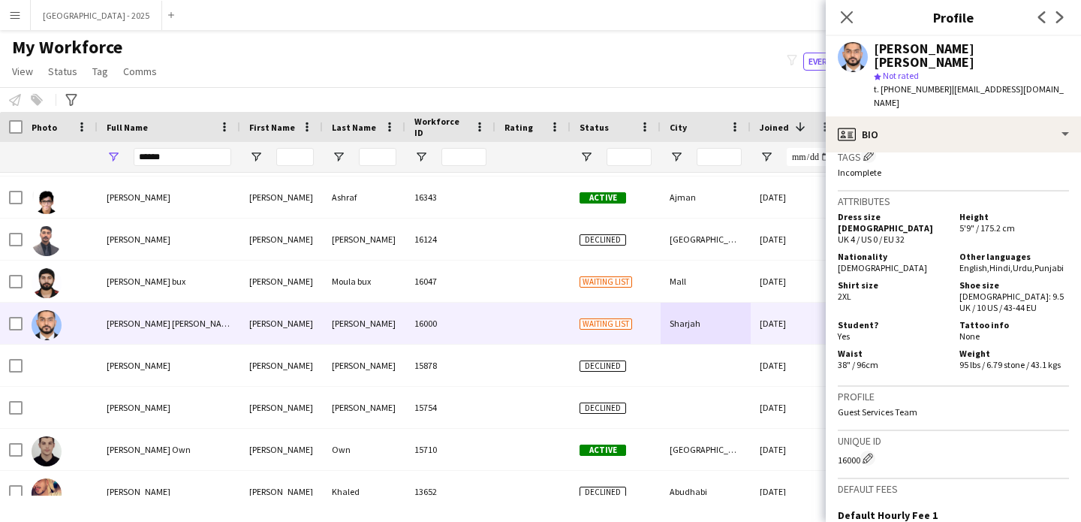
scroll to position [653, 0]
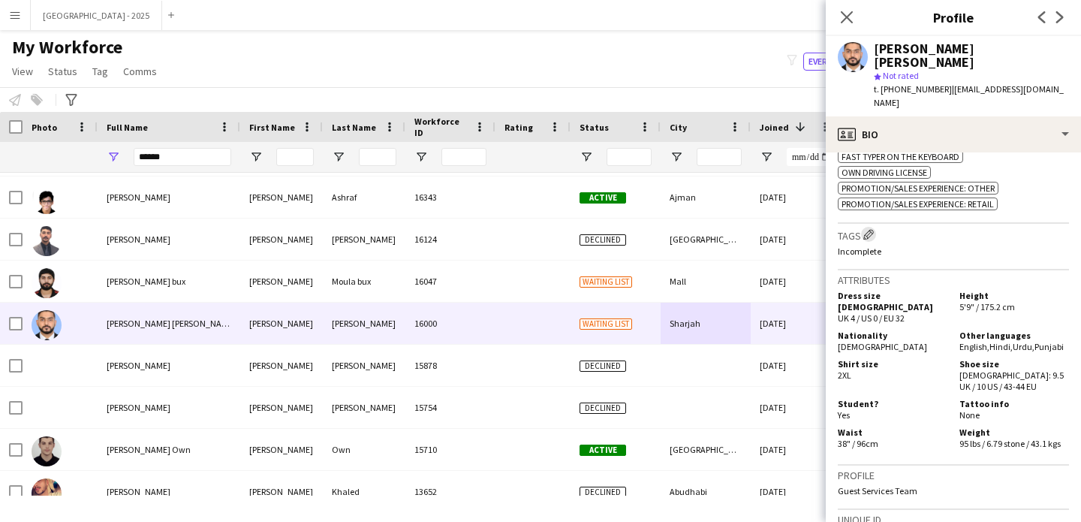
click at [867, 229] on app-icon "Edit crew company tags" at bounding box center [868, 234] width 11 height 11
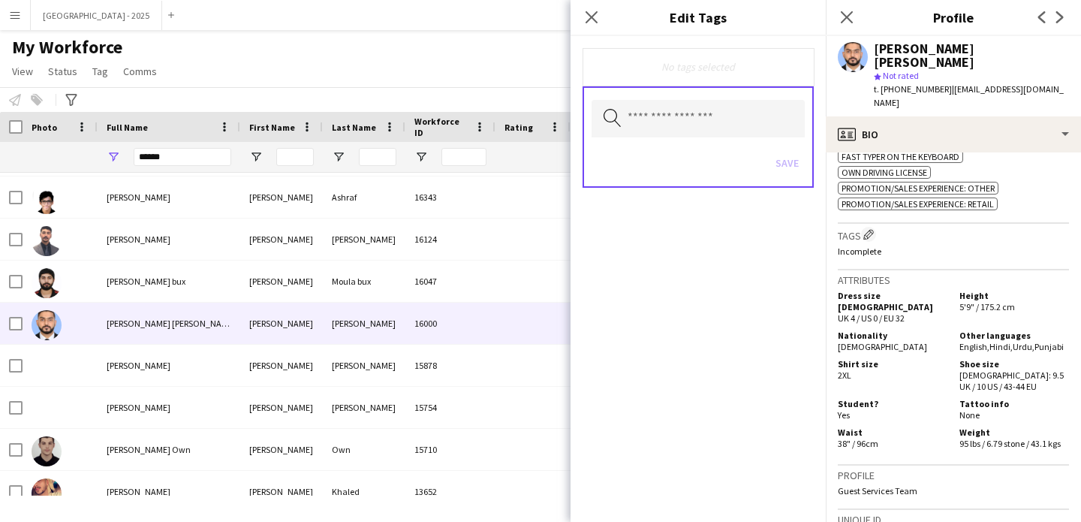
click at [718, 96] on div "Search by tag name Save" at bounding box center [698, 136] width 231 height 101
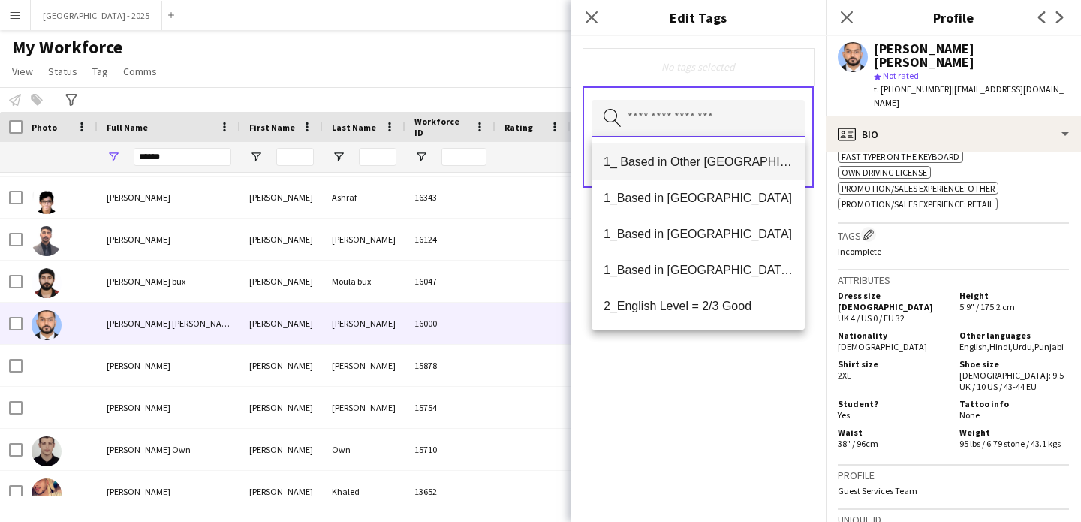
drag, startPoint x: 716, startPoint y: 116, endPoint x: 723, endPoint y: 161, distance: 45.6
click at [716, 116] on input "text" at bounding box center [698, 119] width 213 height 38
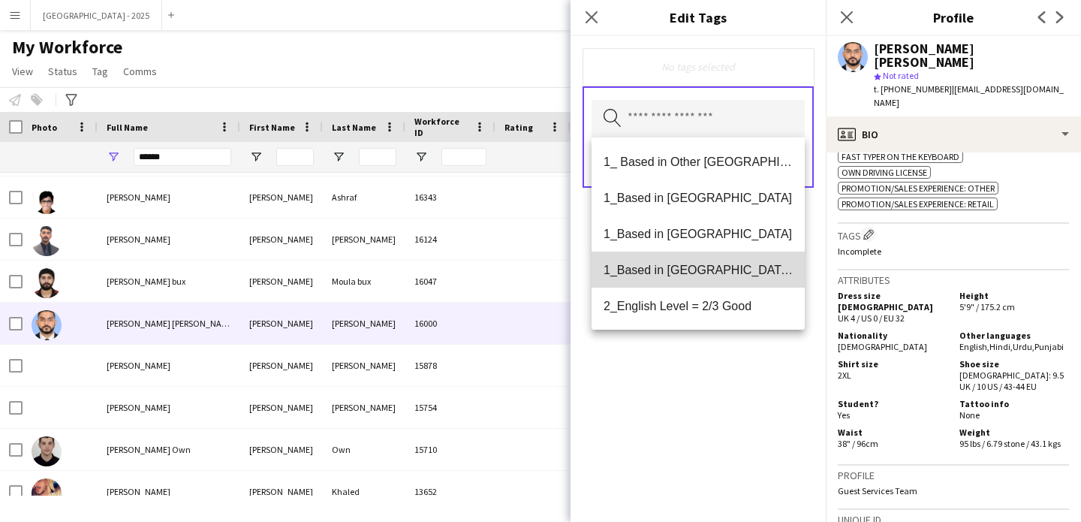
click at [713, 264] on span "1_Based in [GEOGRAPHIC_DATA]/[GEOGRAPHIC_DATA]/Ajman" at bounding box center [698, 270] width 189 height 14
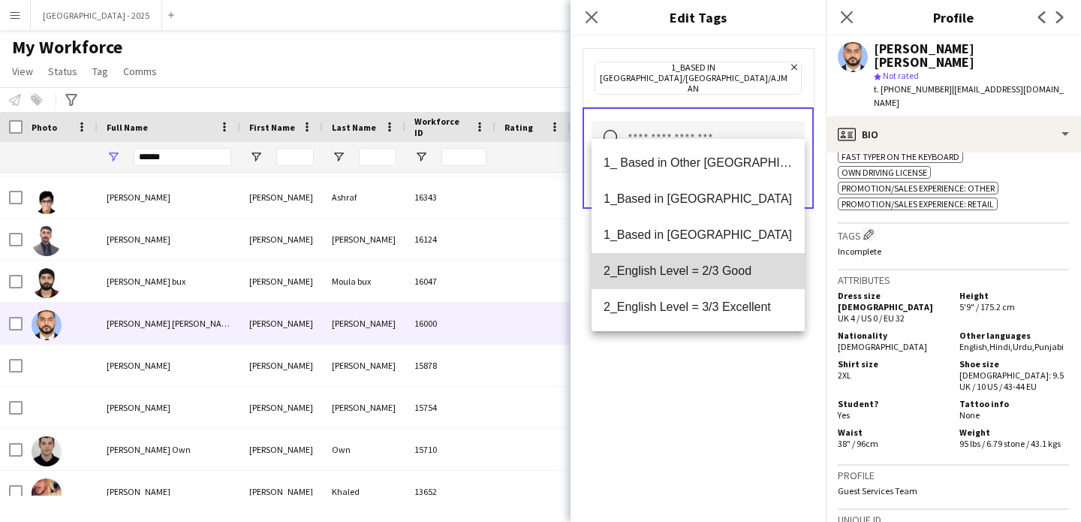
click at [736, 288] on mat-option "2_English Level = 2/3 Good" at bounding box center [698, 271] width 213 height 36
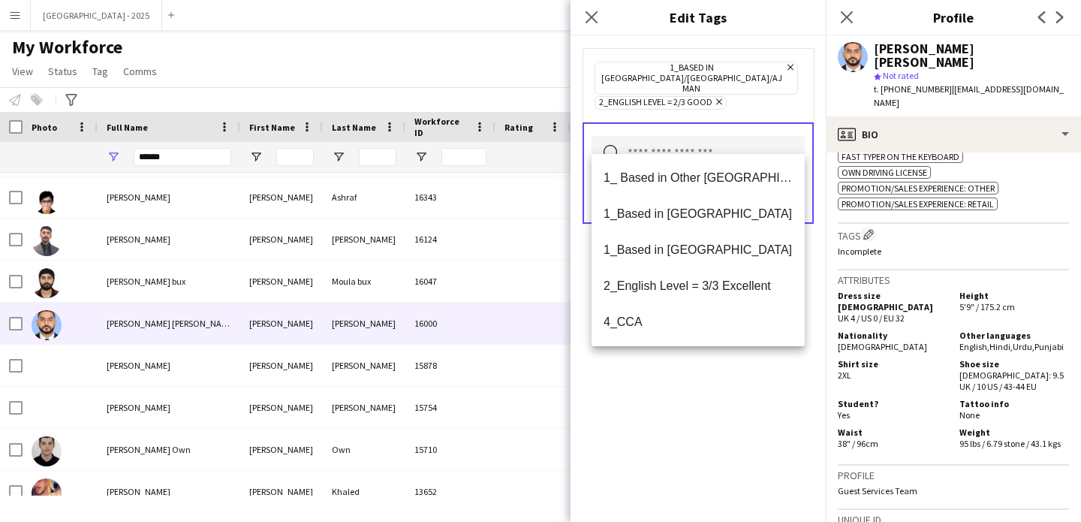
click at [726, 362] on div "1_Based in [GEOGRAPHIC_DATA]/[GEOGRAPHIC_DATA]/Ajman Remove 2_English Level = 2…" at bounding box center [698, 279] width 255 height 486
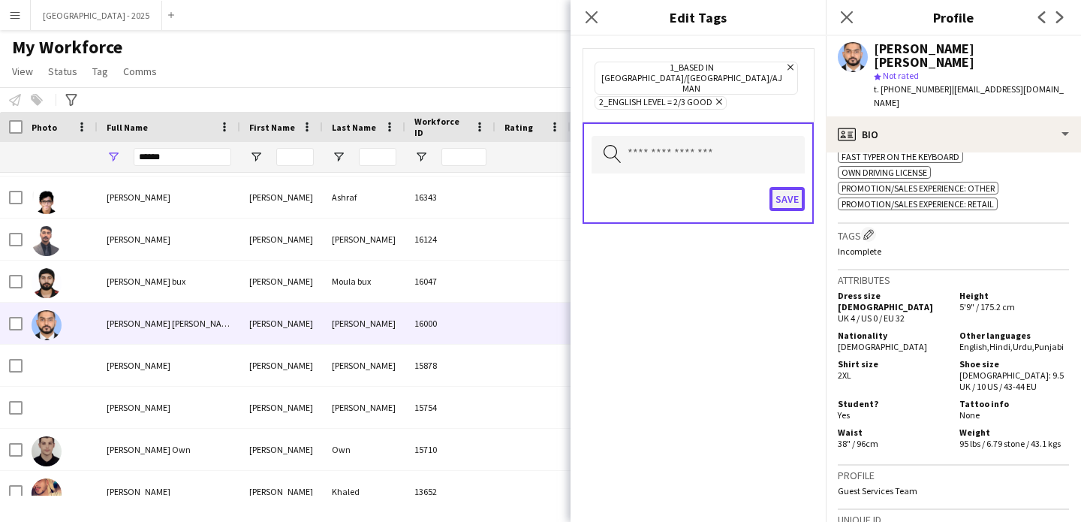
click at [785, 187] on button "Save" at bounding box center [787, 199] width 35 height 24
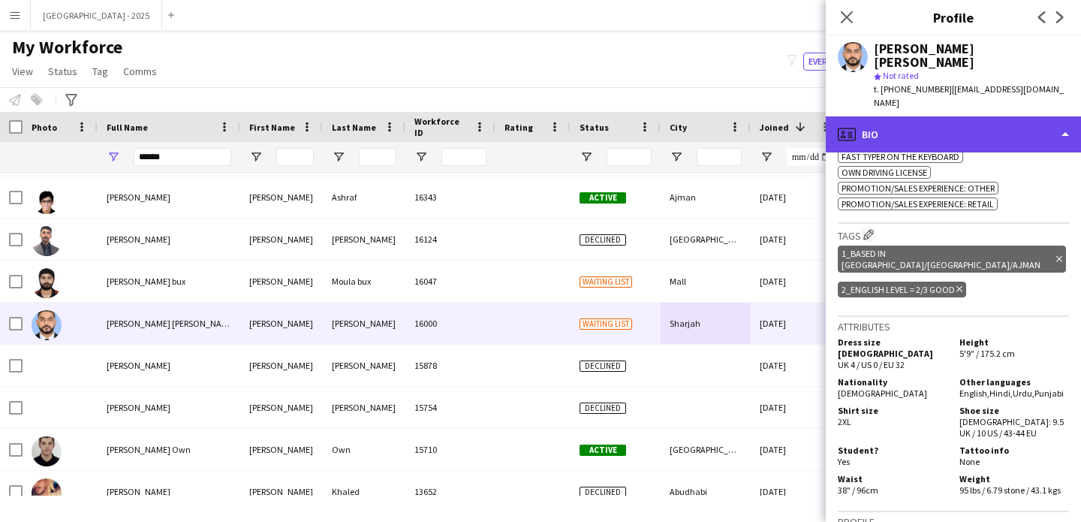
click at [944, 116] on div "profile Bio" at bounding box center [953, 134] width 255 height 36
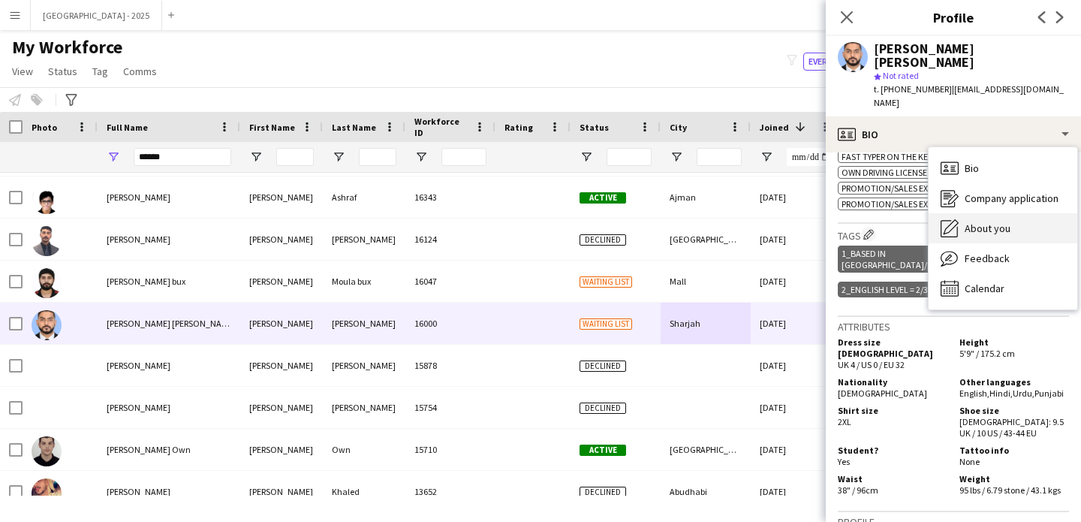
click at [989, 221] on span "About you" at bounding box center [988, 228] width 46 height 14
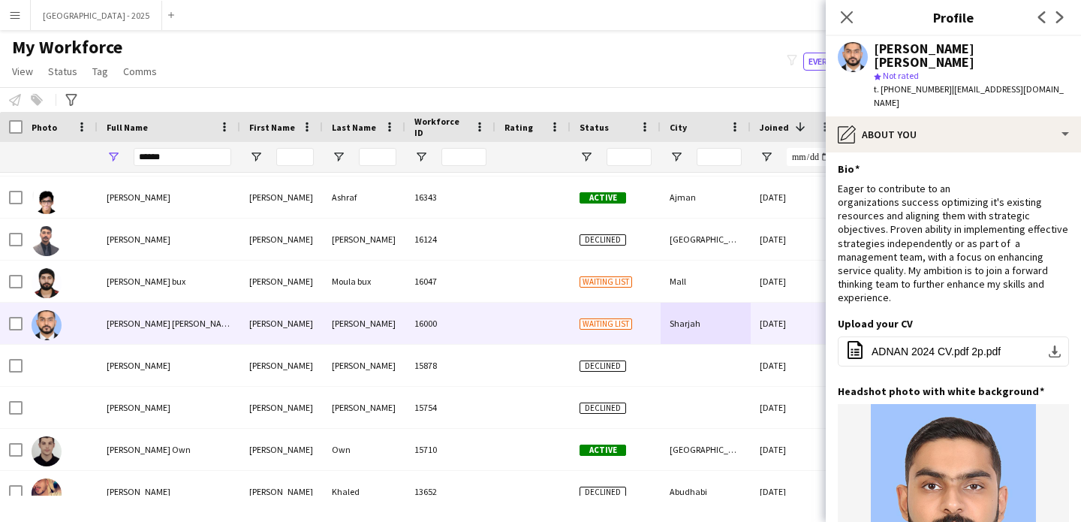
scroll to position [3, 0]
drag, startPoint x: 922, startPoint y: 257, endPoint x: 1011, endPoint y: 257, distance: 89.3
click at [1011, 257] on div "Eager to contribute to an organizations success optimizing it's existing resour…" at bounding box center [953, 242] width 231 height 123
drag, startPoint x: 926, startPoint y: 253, endPoint x: 1012, endPoint y: 255, distance: 85.6
click at [1012, 255] on div "Eager to contribute to an organizations success optimizing it's existing resour…" at bounding box center [953, 242] width 231 height 123
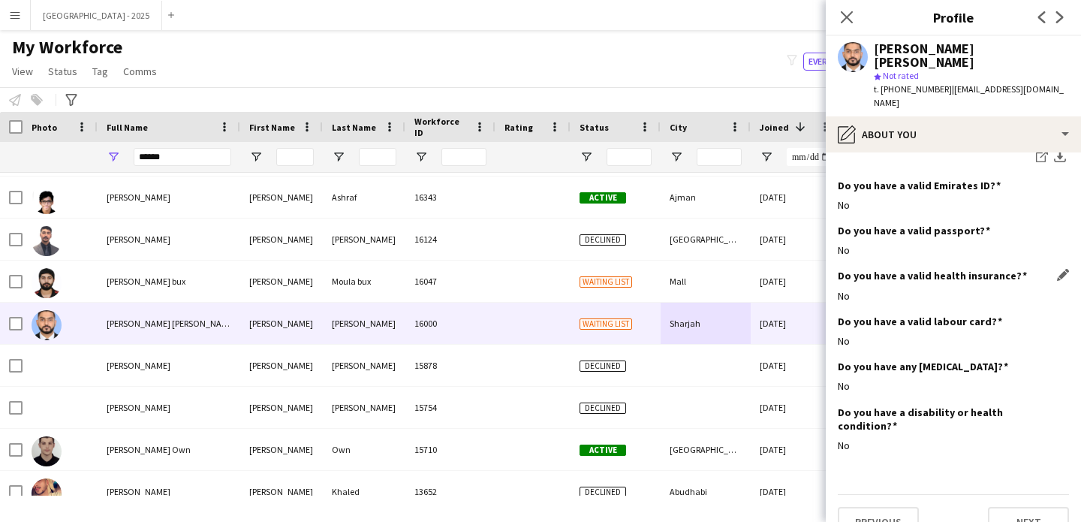
scroll to position [462, 0]
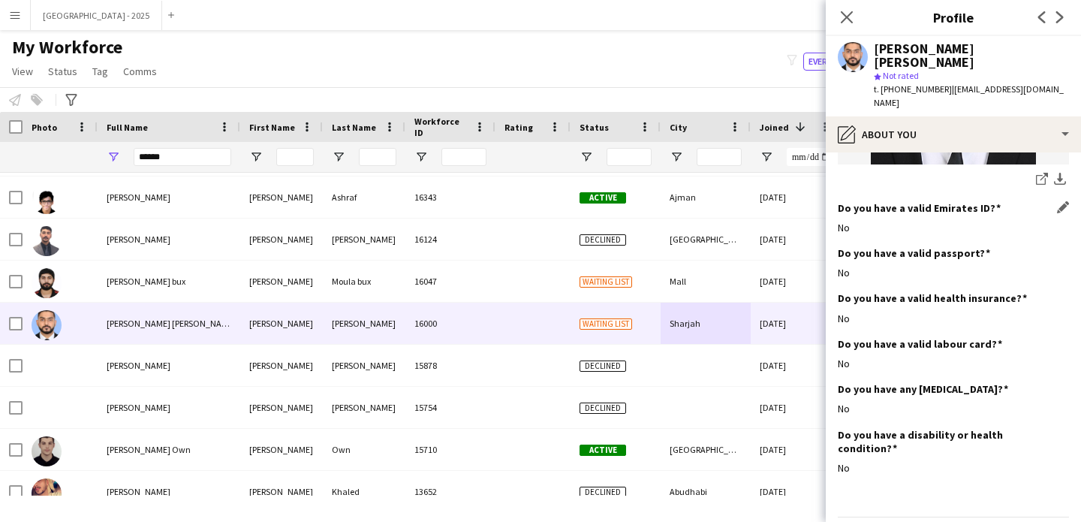
drag, startPoint x: 839, startPoint y: 197, endPoint x: 847, endPoint y: 196, distance: 7.5
click at [860, 221] on div "No" at bounding box center [953, 228] width 231 height 14
drag, startPoint x: 873, startPoint y: 227, endPoint x: 973, endPoint y: 227, distance: 99.9
click at [973, 246] on h3 "Do you have a valid passport?" at bounding box center [914, 253] width 152 height 14
drag, startPoint x: 842, startPoint y: 240, endPoint x: 863, endPoint y: 253, distance: 25.0
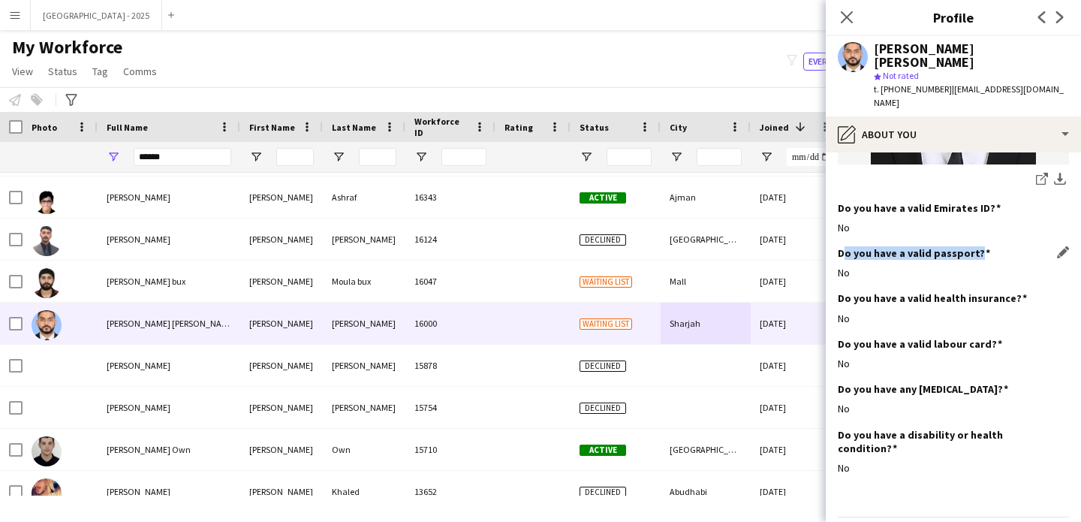
click at [857, 253] on div "Do you have a valid passport? Edit this field No" at bounding box center [953, 268] width 231 height 45
drag, startPoint x: 839, startPoint y: 201, endPoint x: 832, endPoint y: 205, distance: 7.7
click at [836, 201] on app-section-data-types "Bio Edit this field Eager to contribute to an organizations success optimizing …" at bounding box center [953, 336] width 255 height 369
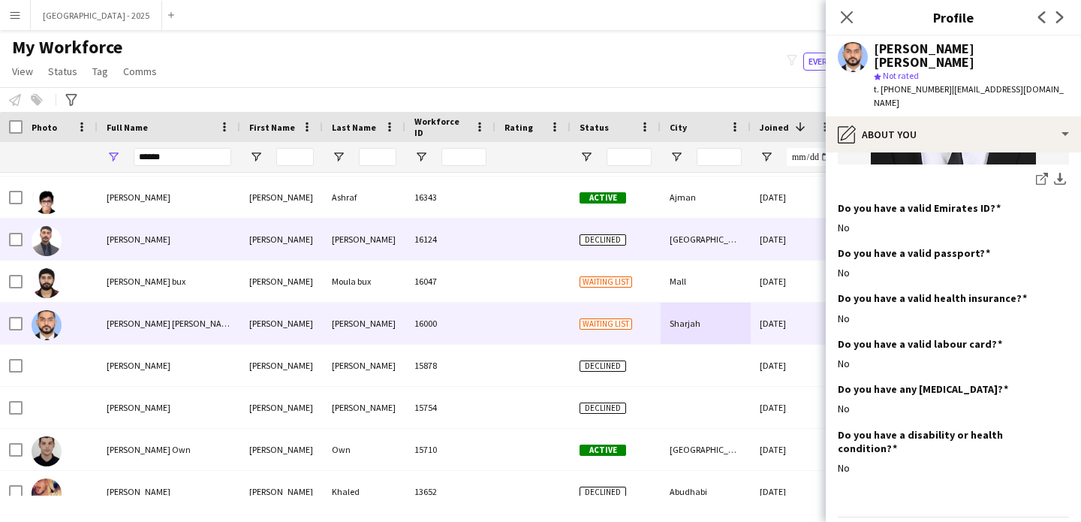
drag, startPoint x: 858, startPoint y: 244, endPoint x: 790, endPoint y: 247, distance: 68.4
click at [815, 245] on body "Menu Boards Boards Boards All jobs Status Workforce Workforce My Workforce Recr…" at bounding box center [540, 261] width 1081 height 522
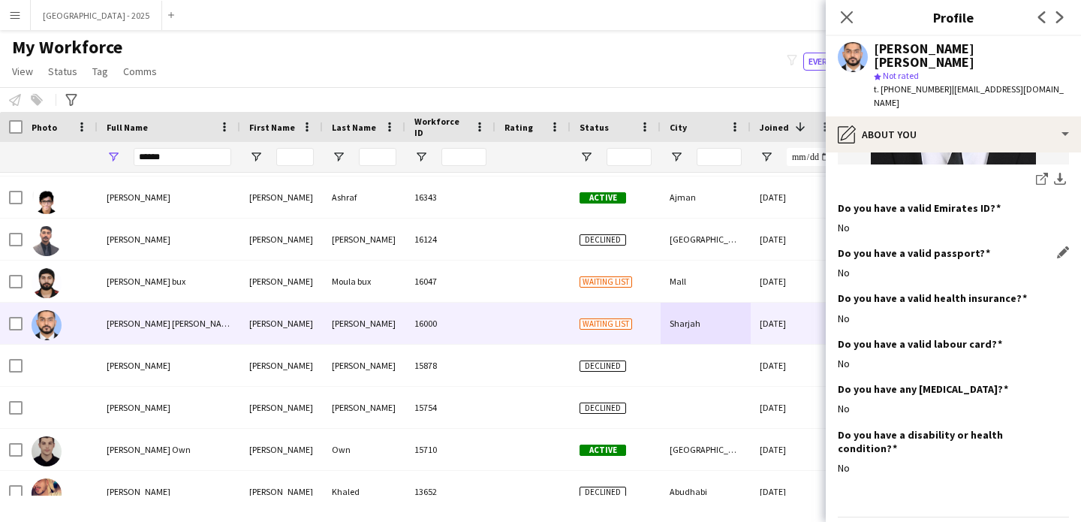
click at [906, 246] on div "Do you have a valid passport? Edit this field No" at bounding box center [953, 268] width 231 height 45
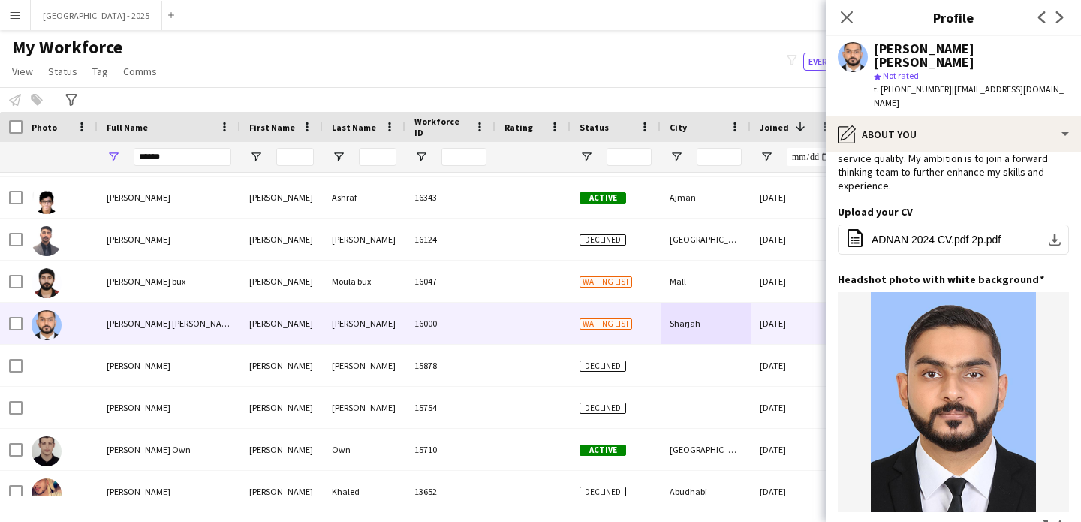
scroll to position [0, 0]
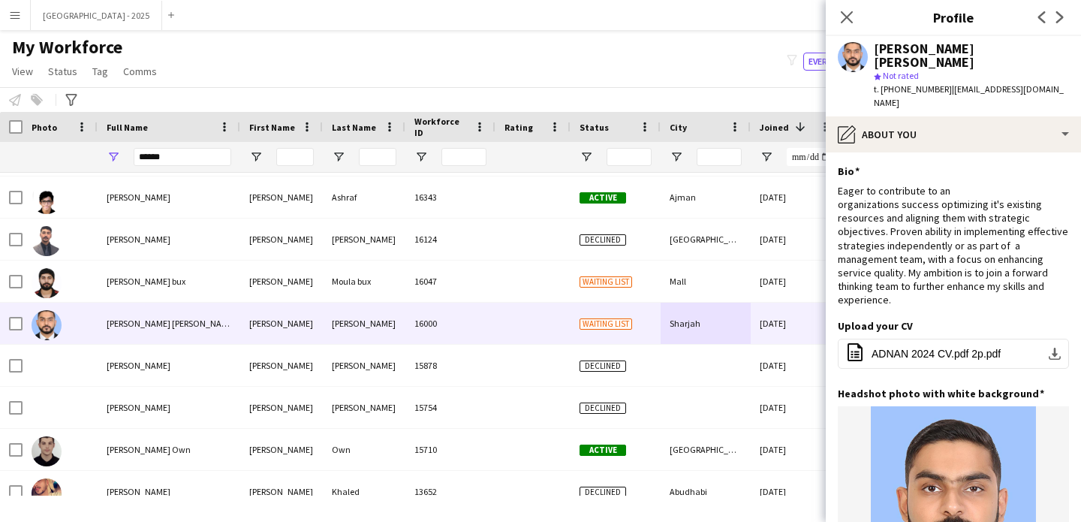
click at [845, 16] on icon at bounding box center [847, 17] width 12 height 12
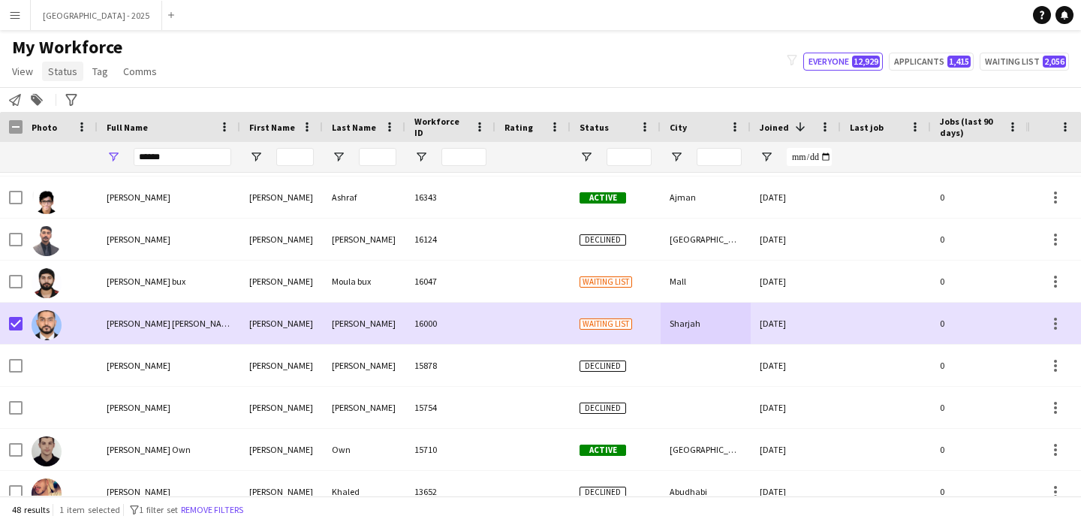
click at [62, 70] on span "Status" at bounding box center [62, 72] width 29 height 14
click at [69, 86] on div "Edit" at bounding box center [95, 104] width 105 height 44
click at [71, 91] on link "Edit" at bounding box center [95, 104] width 105 height 32
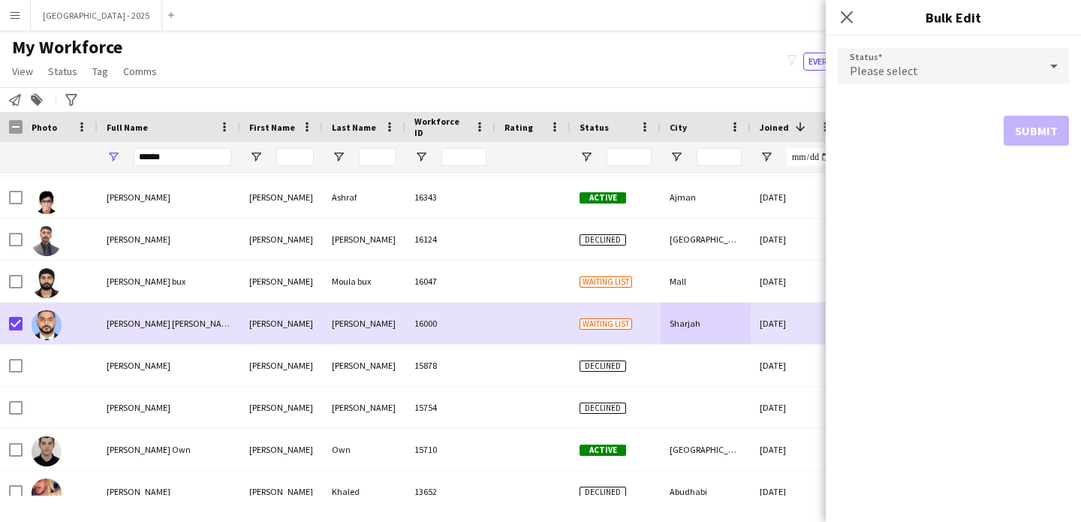
click at [890, 56] on div "Please select" at bounding box center [938, 66] width 201 height 36
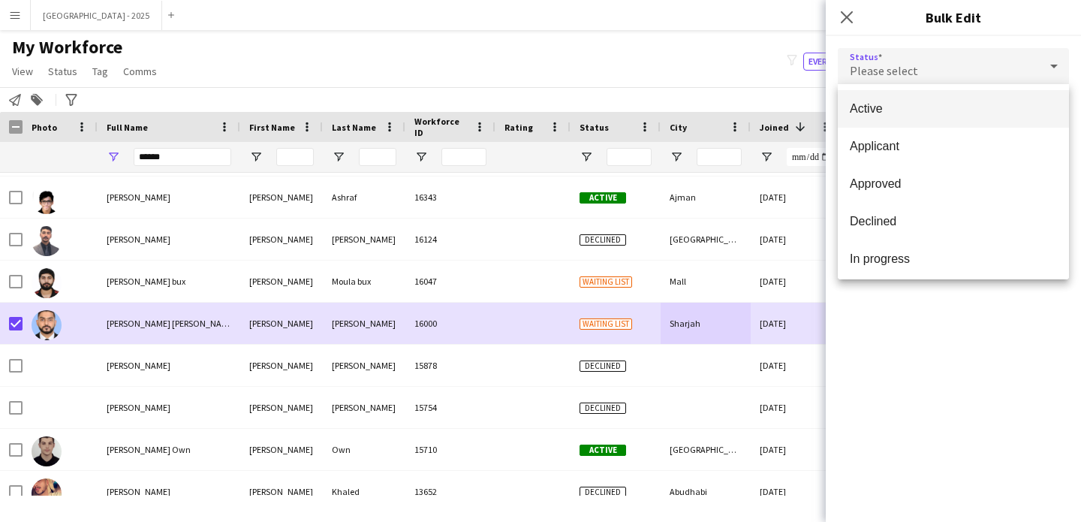
click at [884, 83] on div at bounding box center [540, 261] width 1081 height 522
click at [887, 98] on span "Required field." at bounding box center [877, 94] width 79 height 11
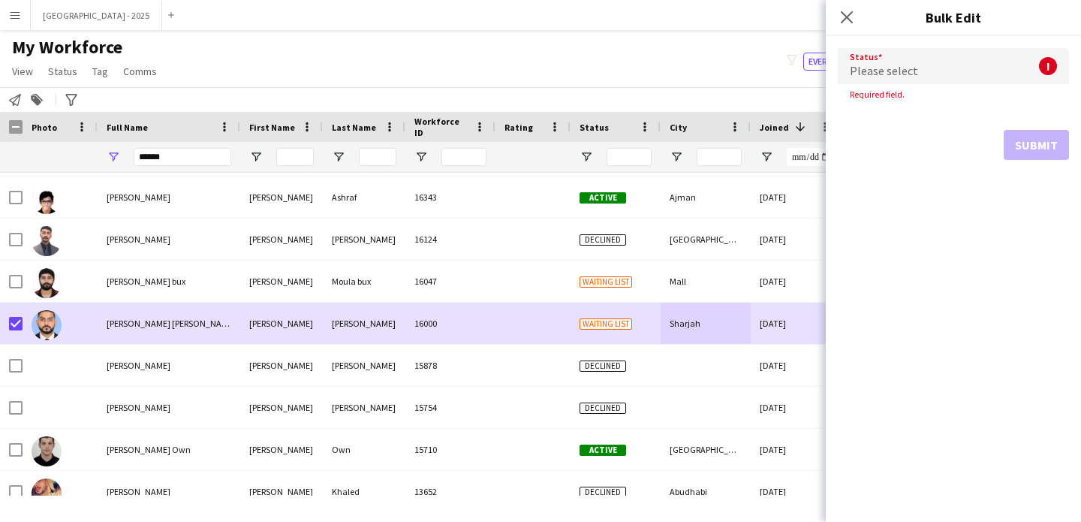
click at [884, 56] on div "Please select" at bounding box center [938, 66] width 201 height 36
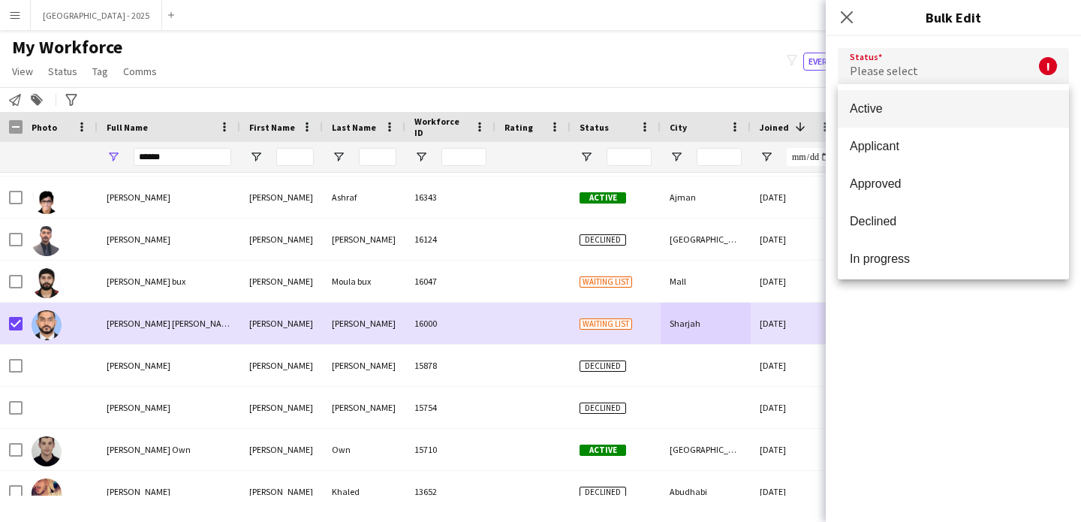
click at [899, 95] on mat-option "Active" at bounding box center [953, 109] width 231 height 38
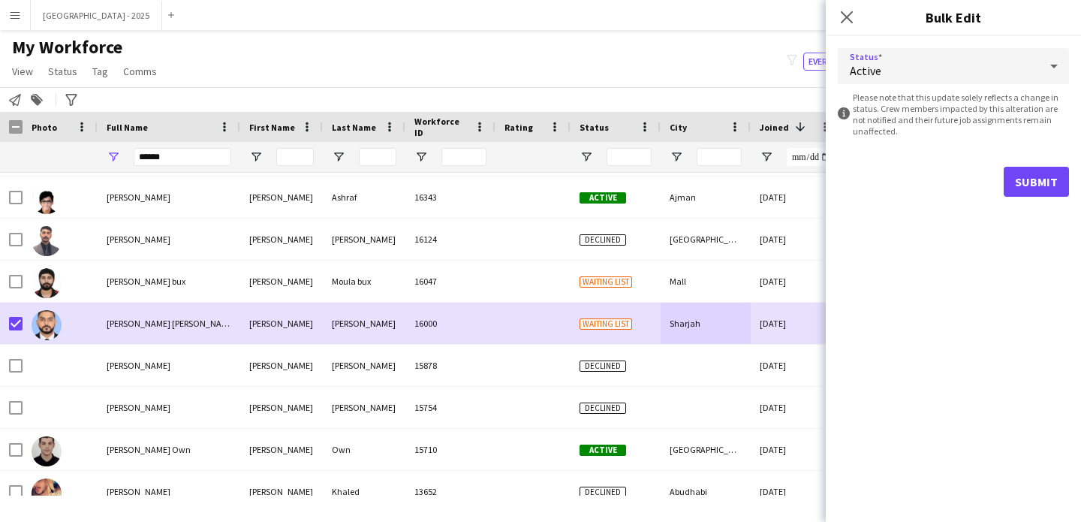
click at [1005, 155] on form "Status Active information-circle Please note that this update solely reflects a…" at bounding box center [953, 122] width 231 height 173
click at [1014, 173] on button "Submit" at bounding box center [1036, 182] width 65 height 30
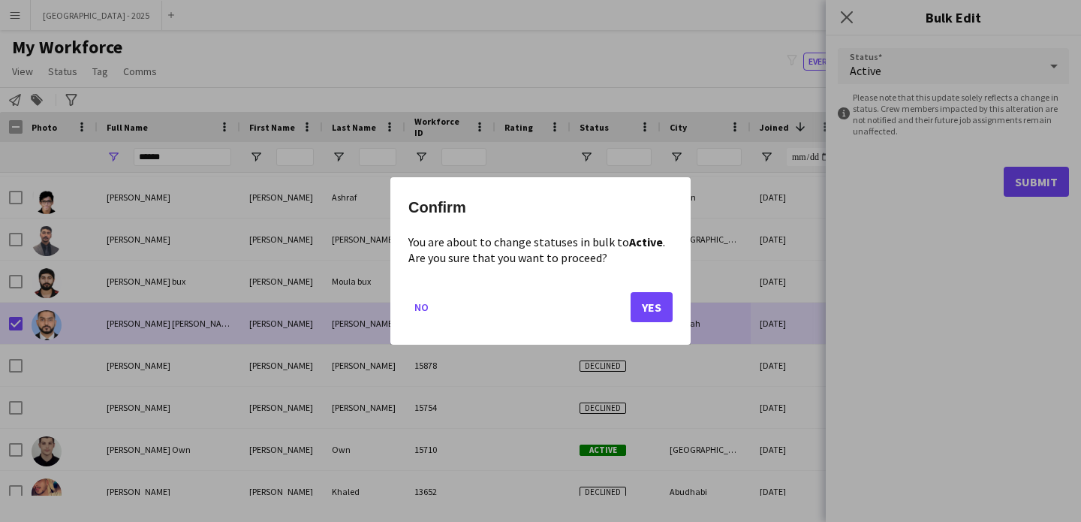
click at [650, 291] on mat-dialog-actions "No Yes" at bounding box center [540, 313] width 264 height 64
click at [649, 294] on mat-dialog-actions "No Yes" at bounding box center [540, 313] width 264 height 64
click at [658, 308] on button "Yes" at bounding box center [652, 307] width 42 height 30
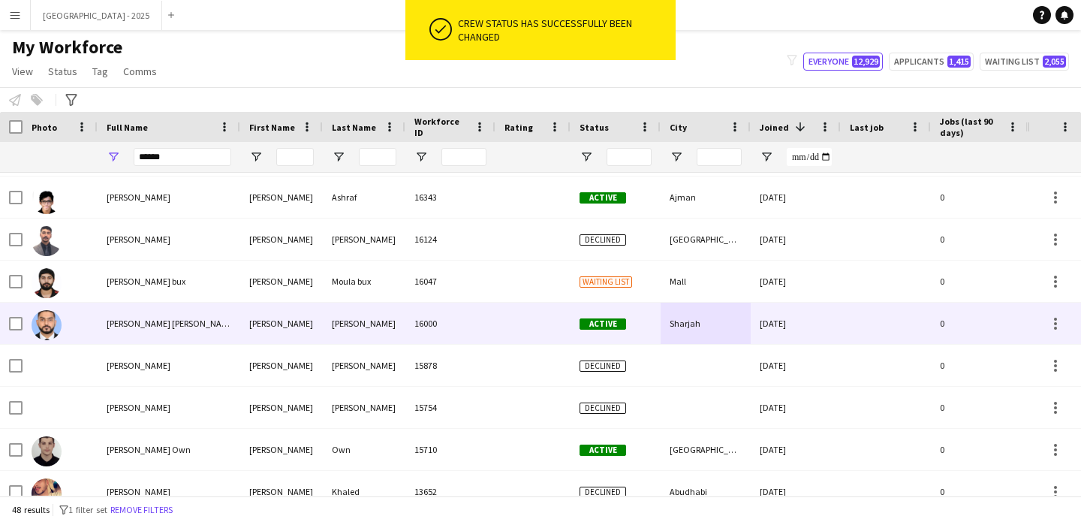
drag, startPoint x: 60, startPoint y: 325, endPoint x: 137, endPoint y: 348, distance: 80.5
click at [61, 325] on img at bounding box center [47, 325] width 30 height 30
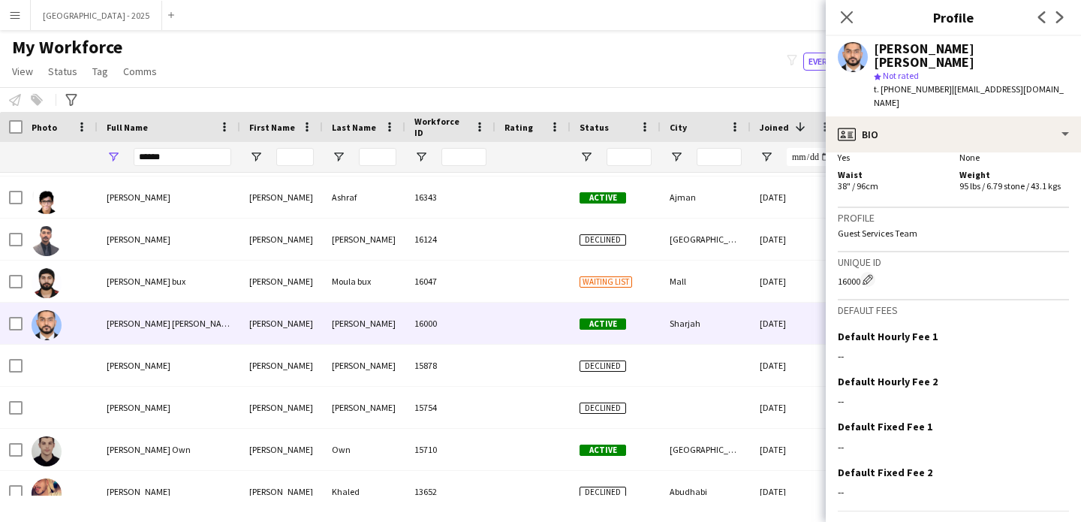
scroll to position [478, 0]
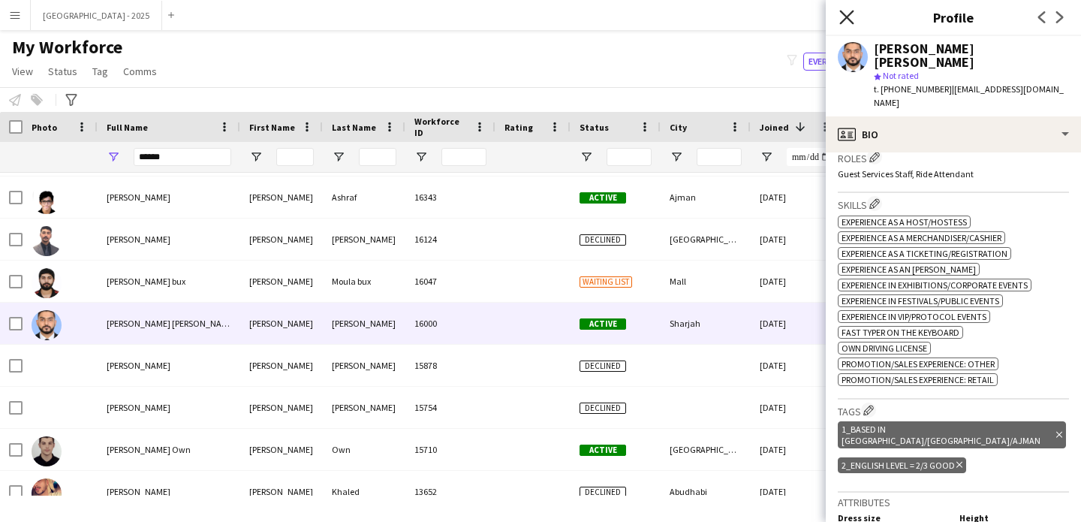
click at [851, 15] on icon "Close pop-in" at bounding box center [846, 17] width 14 height 14
